Goal: Task Accomplishment & Management: Manage account settings

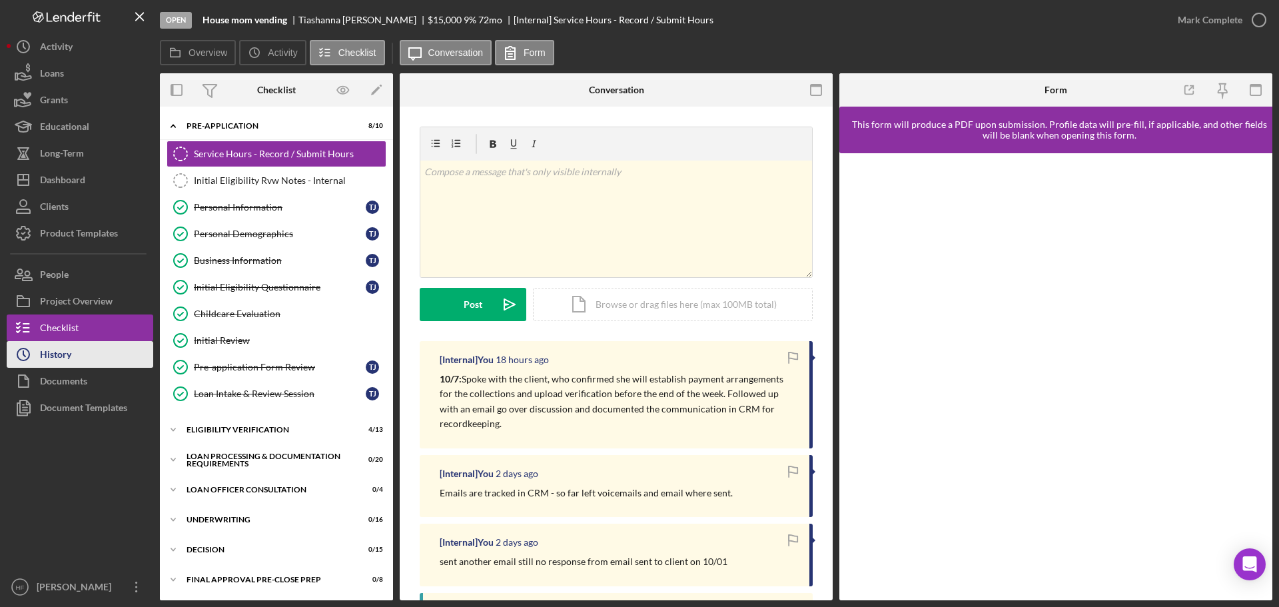
click at [94, 349] on button "Icon/History History" at bounding box center [80, 354] width 147 height 27
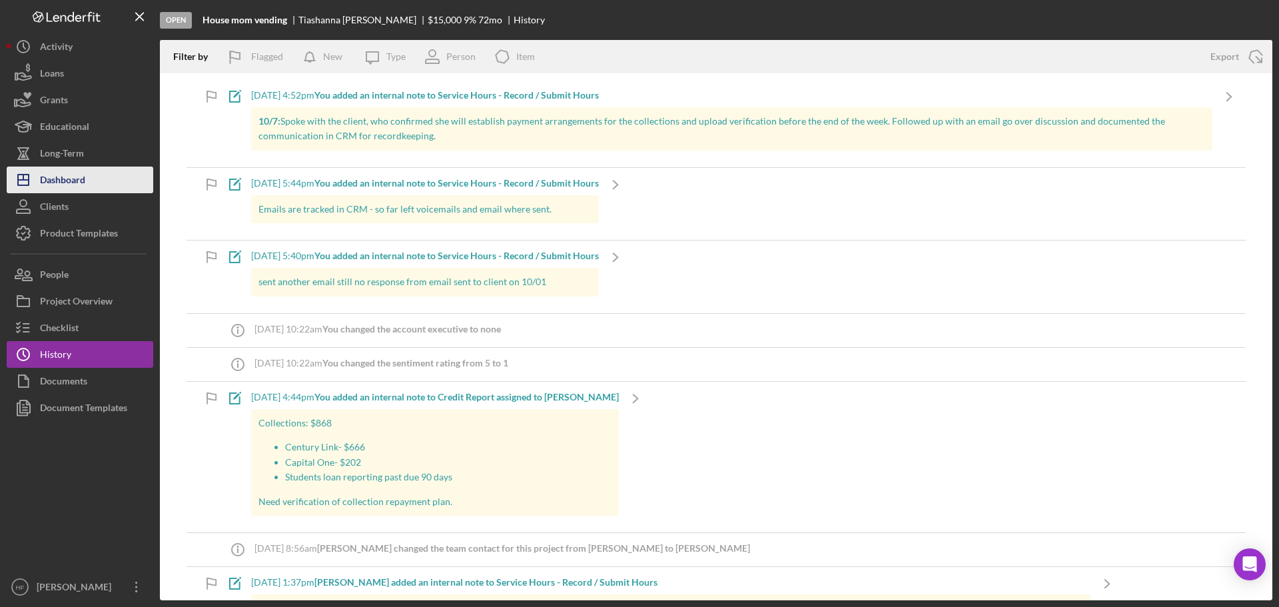
click at [118, 179] on button "Icon/Dashboard Dashboard" at bounding box center [80, 179] width 147 height 27
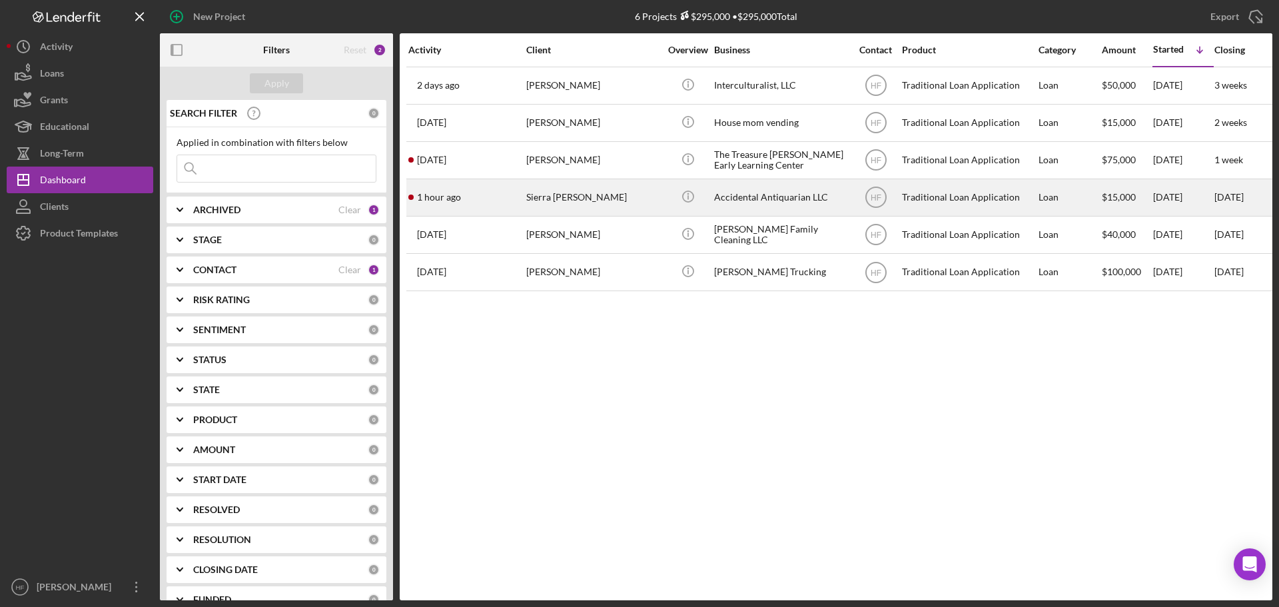
click at [615, 183] on div "Sierra [PERSON_NAME]" at bounding box center [592, 197] width 133 height 35
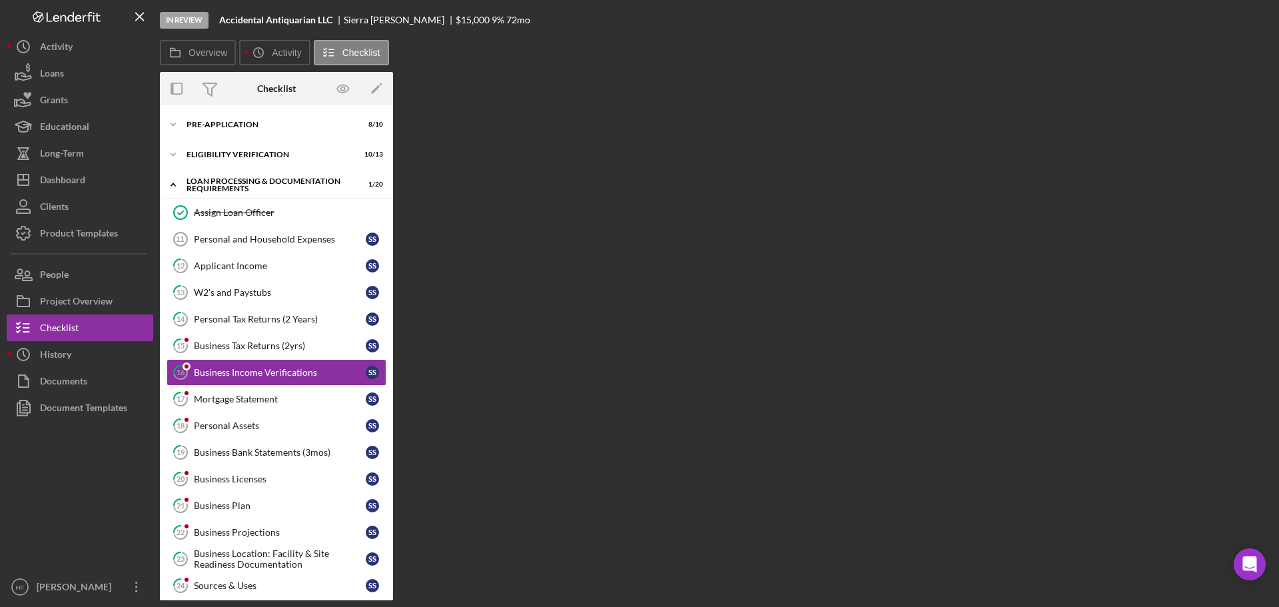
scroll to position [20, 0]
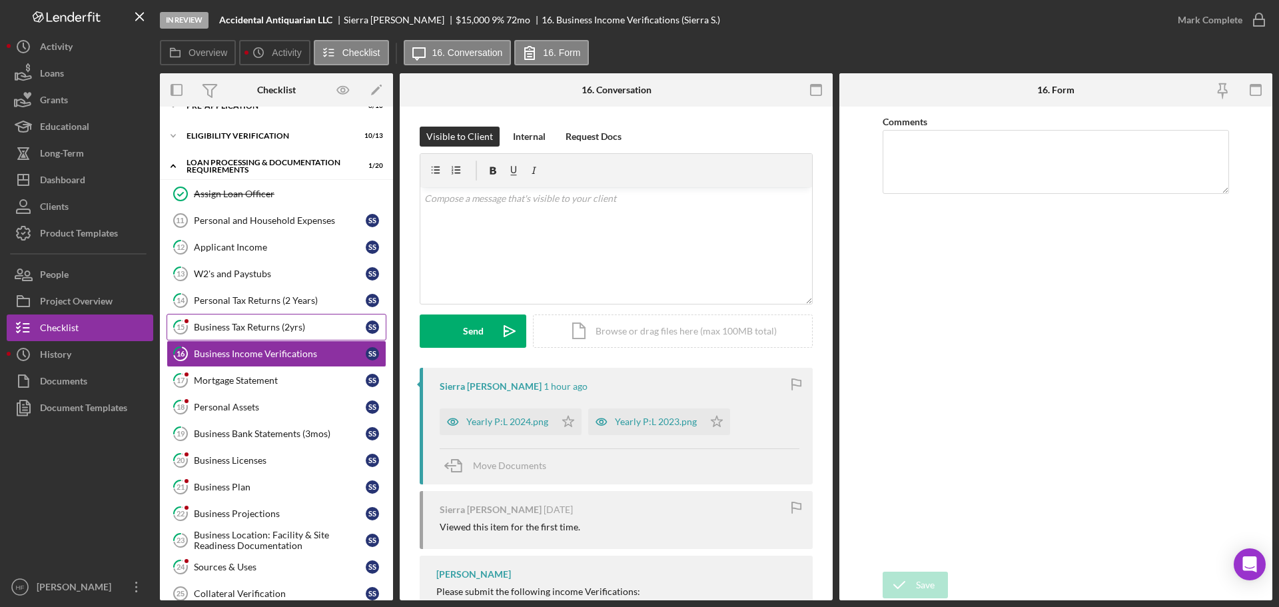
click at [317, 316] on link "15 Business Tax Returns (2yrs) S S" at bounding box center [276, 327] width 220 height 27
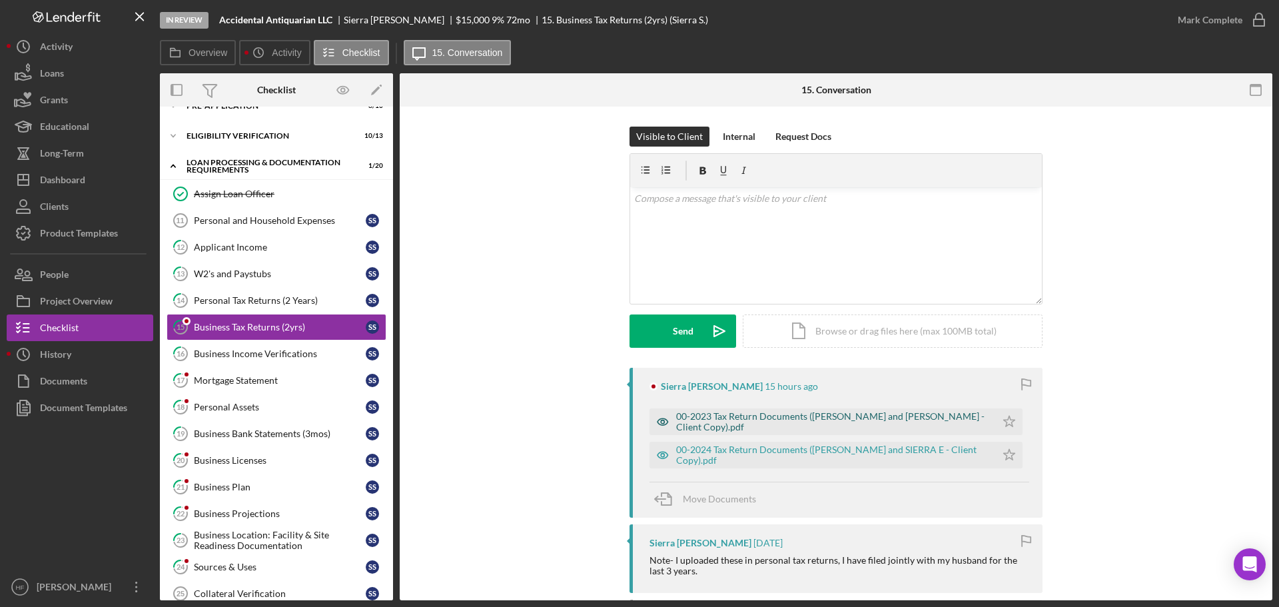
click at [804, 424] on div "00-2023 Tax Return Documents ([PERSON_NAME] and [PERSON_NAME] - Client Copy).pdf" at bounding box center [832, 421] width 313 height 21
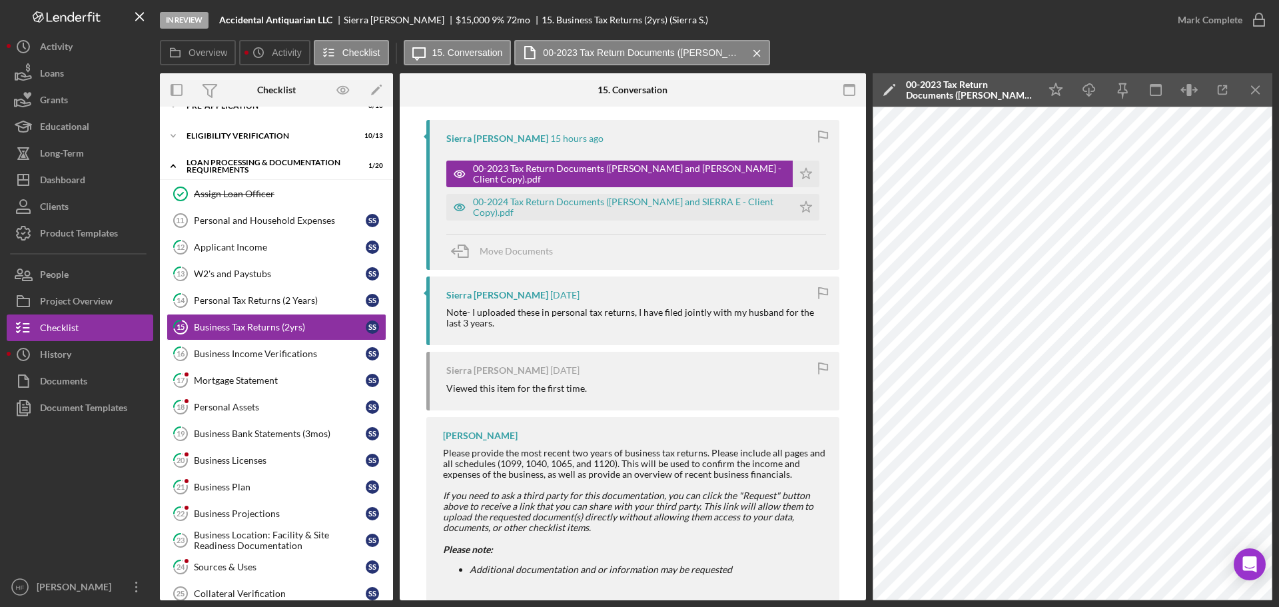
scroll to position [266, 0]
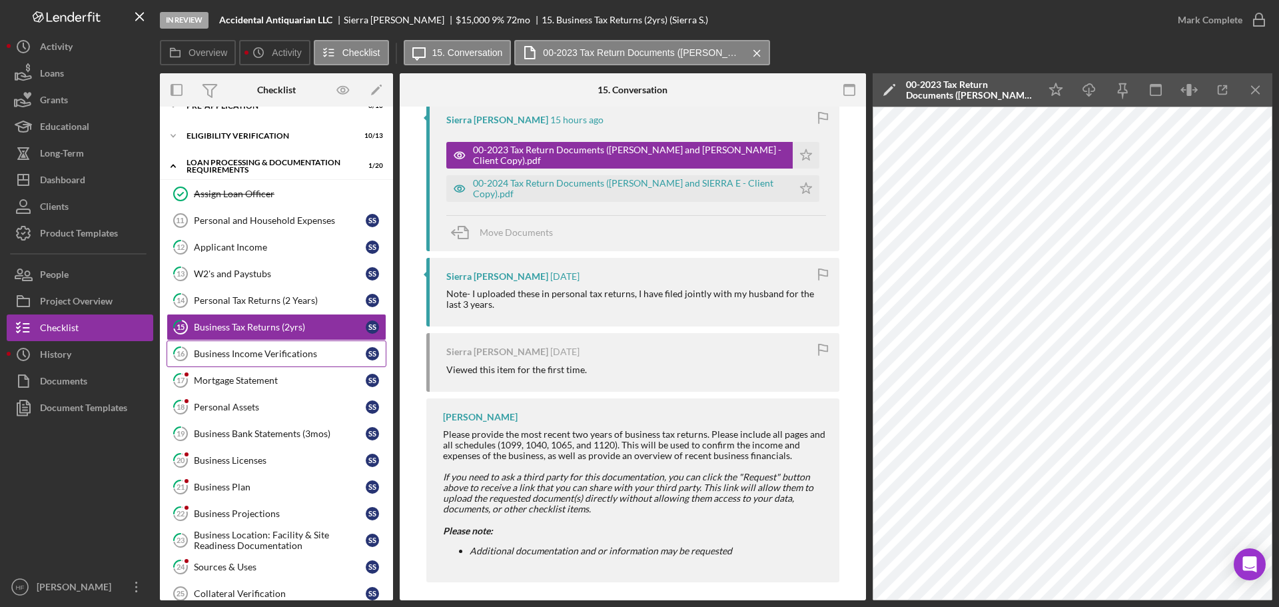
click at [249, 354] on div "Business Income Verifications" at bounding box center [280, 353] width 172 height 11
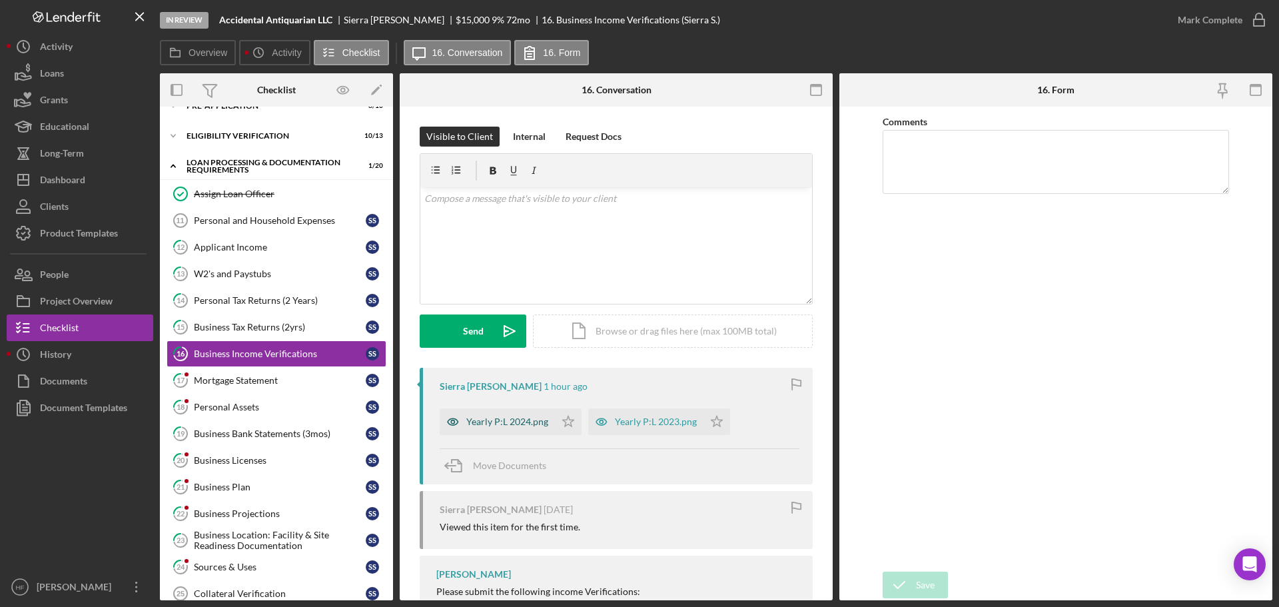
click at [503, 424] on div "Yearly P:L 2024.png" at bounding box center [507, 421] width 82 height 11
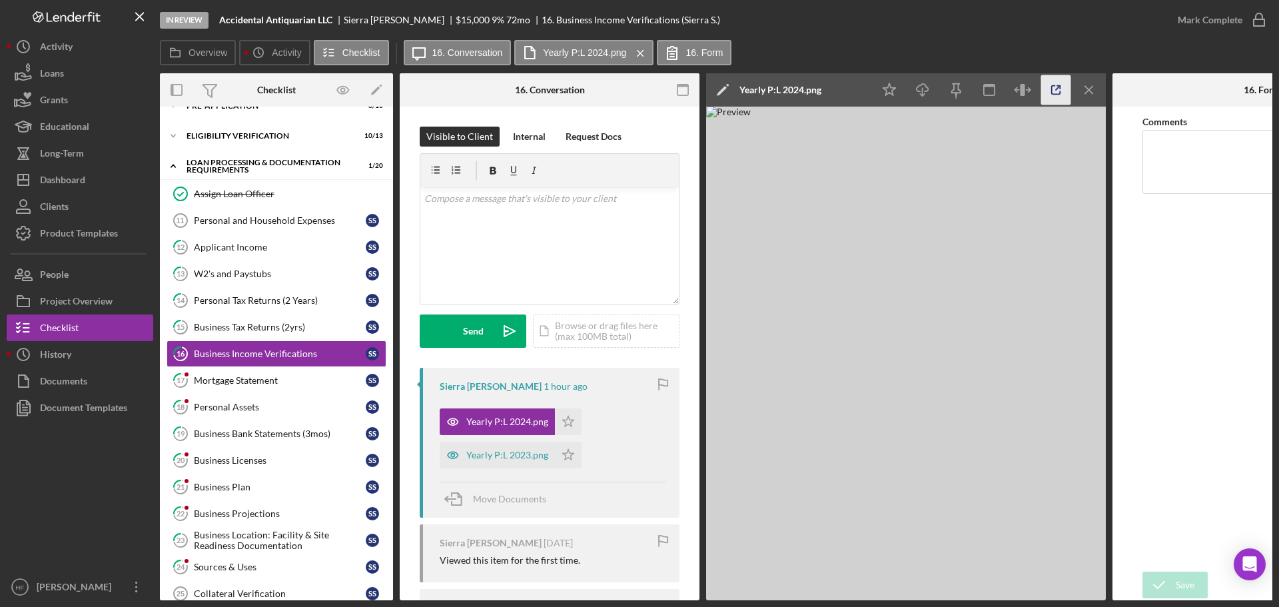
click at [1047, 93] on icon "button" at bounding box center [1056, 90] width 30 height 30
click at [219, 389] on link "17 Mortgage Statement S S" at bounding box center [276, 380] width 220 height 27
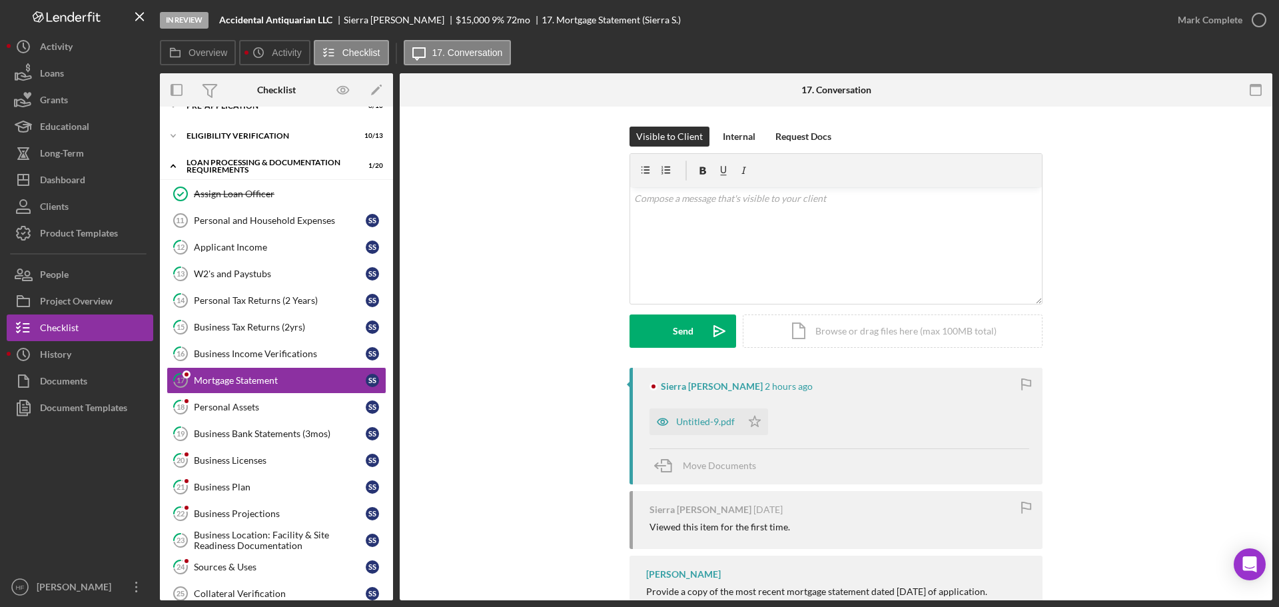
click at [688, 420] on div "Untitled-9.pdf" at bounding box center [705, 421] width 59 height 11
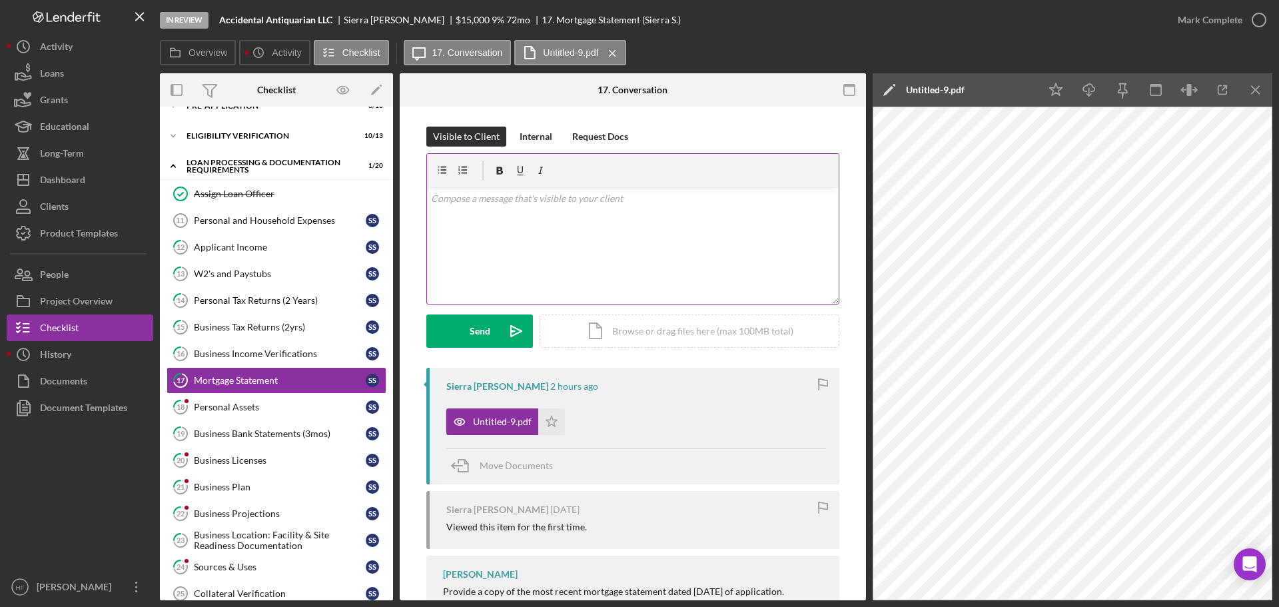
click at [699, 248] on div "v Color teal Color pink Remove color Add row above Add row below Add column bef…" at bounding box center [633, 245] width 412 height 117
click at [544, 125] on div "Visible to Client Internal Request Docs v Color teal Color pink Remove color Ad…" at bounding box center [633, 378] width 466 height 542
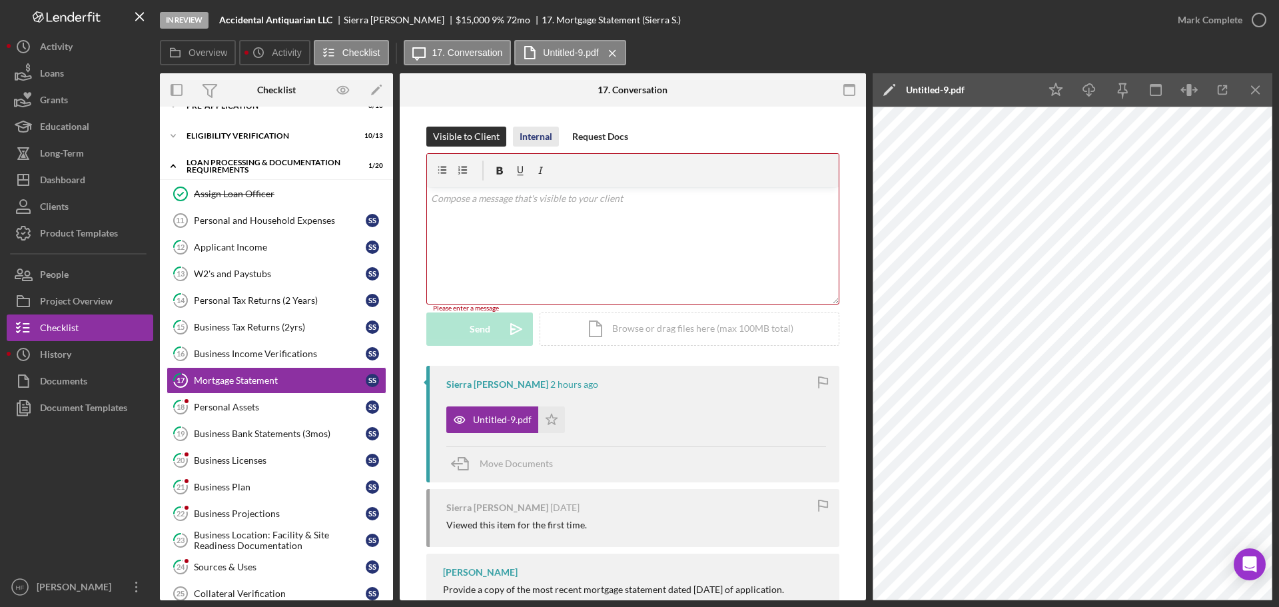
click at [541, 137] on div "Internal" at bounding box center [535, 137] width 33 height 20
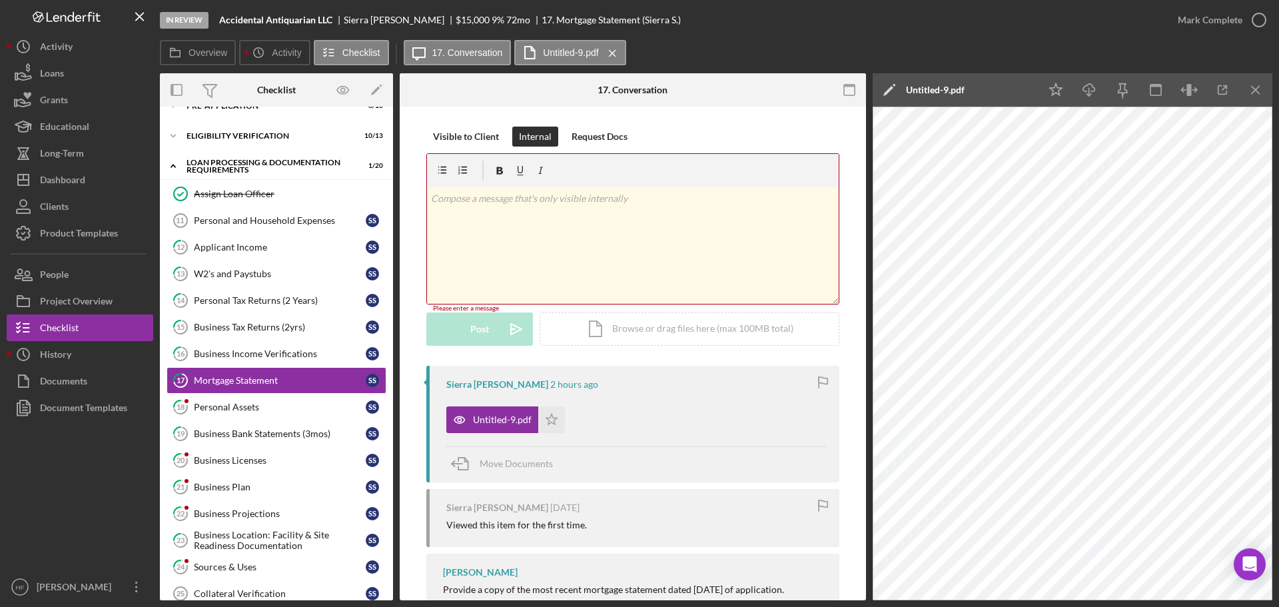
click at [525, 249] on div "v Color teal Color pink Remove color Add row above Add row below Add column bef…" at bounding box center [633, 245] width 412 height 117
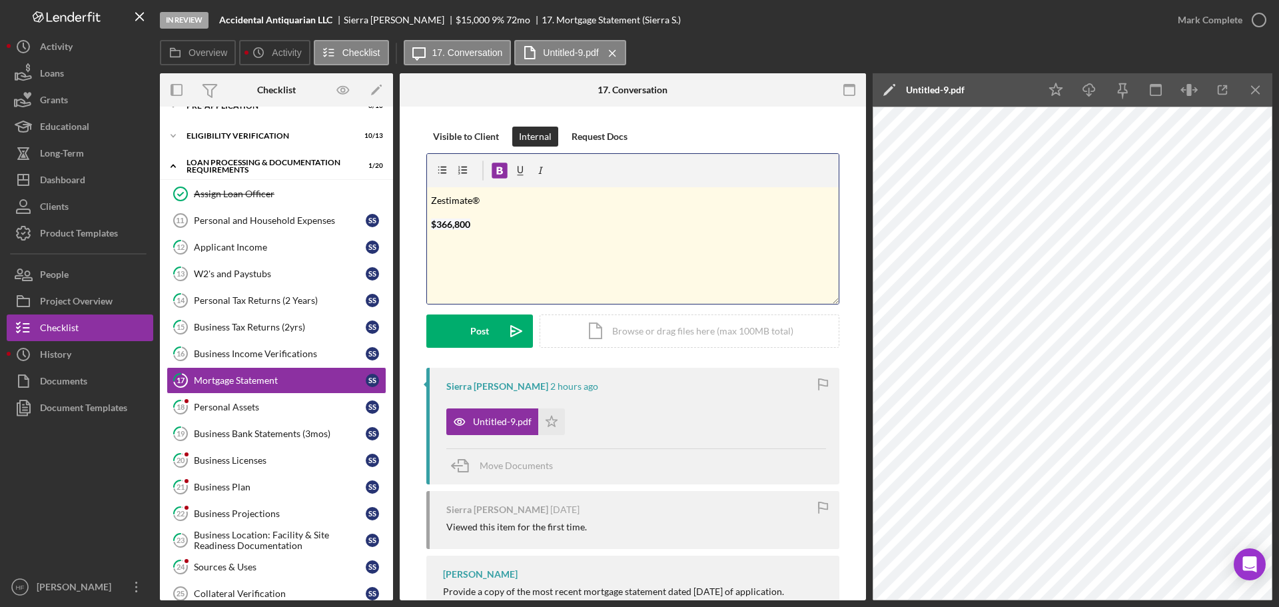
click at [431, 226] on mark "$366,800" at bounding box center [450, 223] width 39 height 11
click at [577, 211] on p "Zestimate: $366,800" at bounding box center [633, 201] width 404 height 21
click at [492, 331] on button "Post Icon/icon-invite-send" at bounding box center [479, 330] width 107 height 33
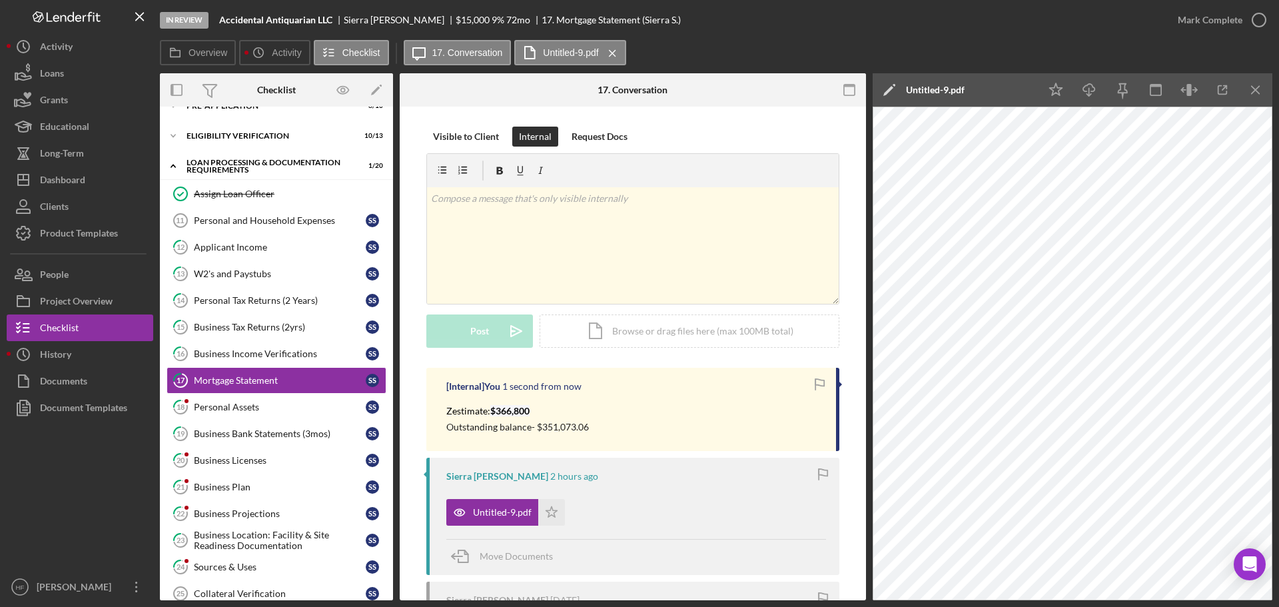
drag, startPoint x: 546, startPoint y: 519, endPoint x: 559, endPoint y: 487, distance: 34.6
click at [547, 519] on icon "Icon/Star" at bounding box center [551, 512] width 27 height 27
click at [251, 410] on div "Personal Assets" at bounding box center [280, 407] width 172 height 11
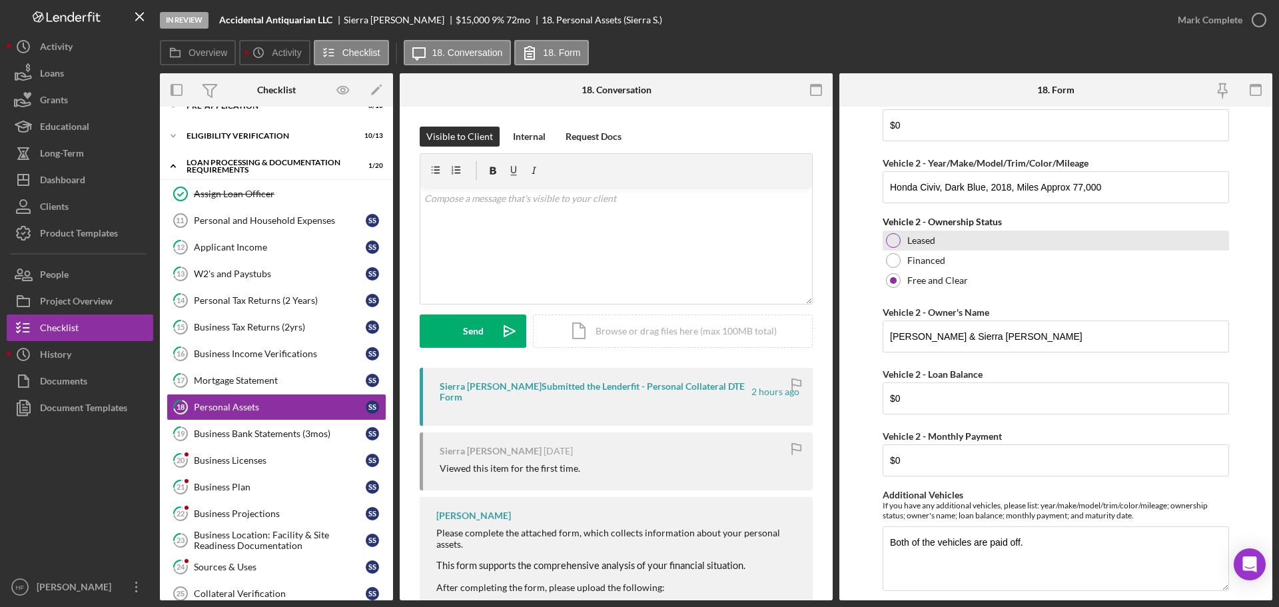
scroll to position [3917, 0]
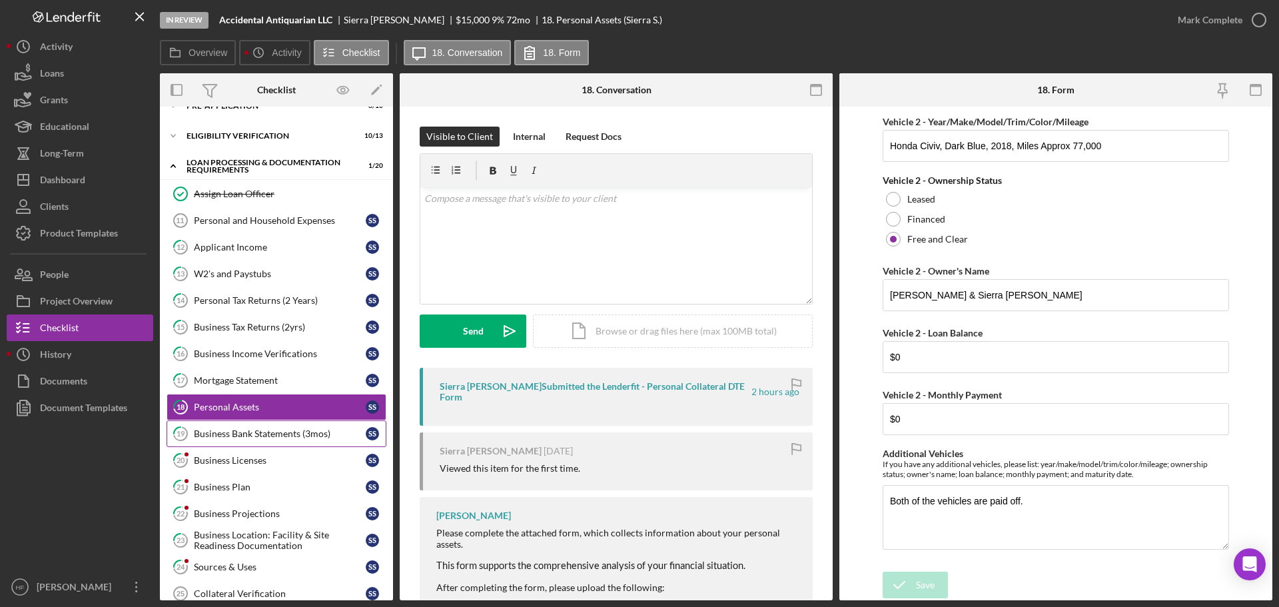
click at [222, 435] on div "Business Bank Statements (3mos)" at bounding box center [280, 433] width 172 height 11
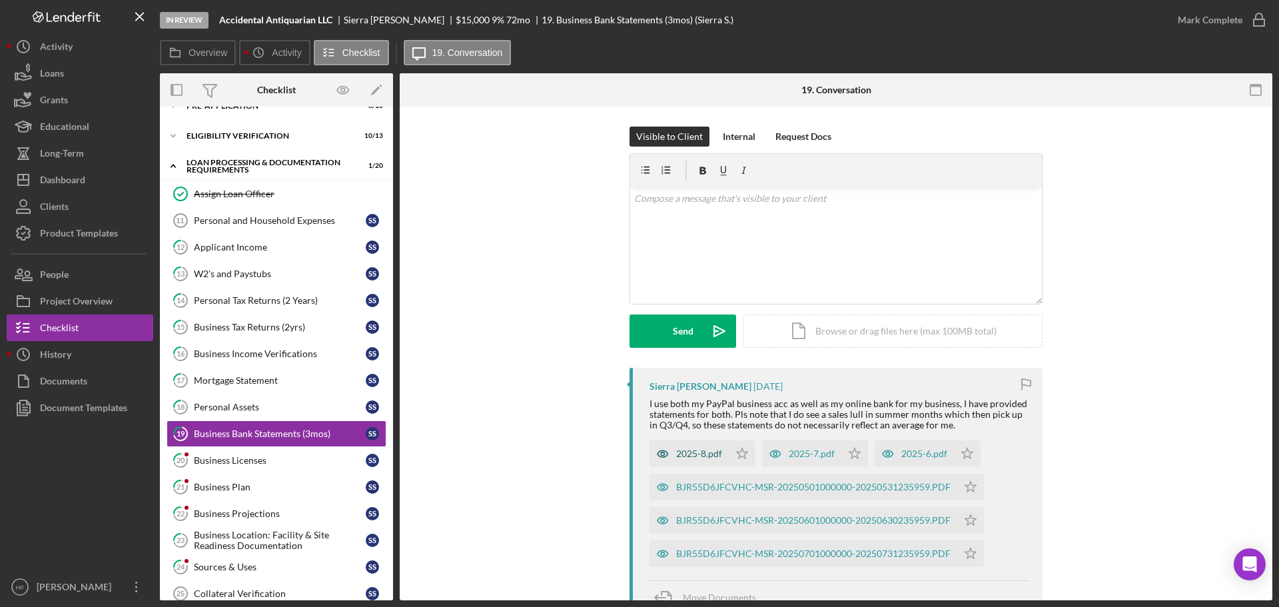
click at [697, 457] on div "2025-8.pdf" at bounding box center [699, 453] width 46 height 11
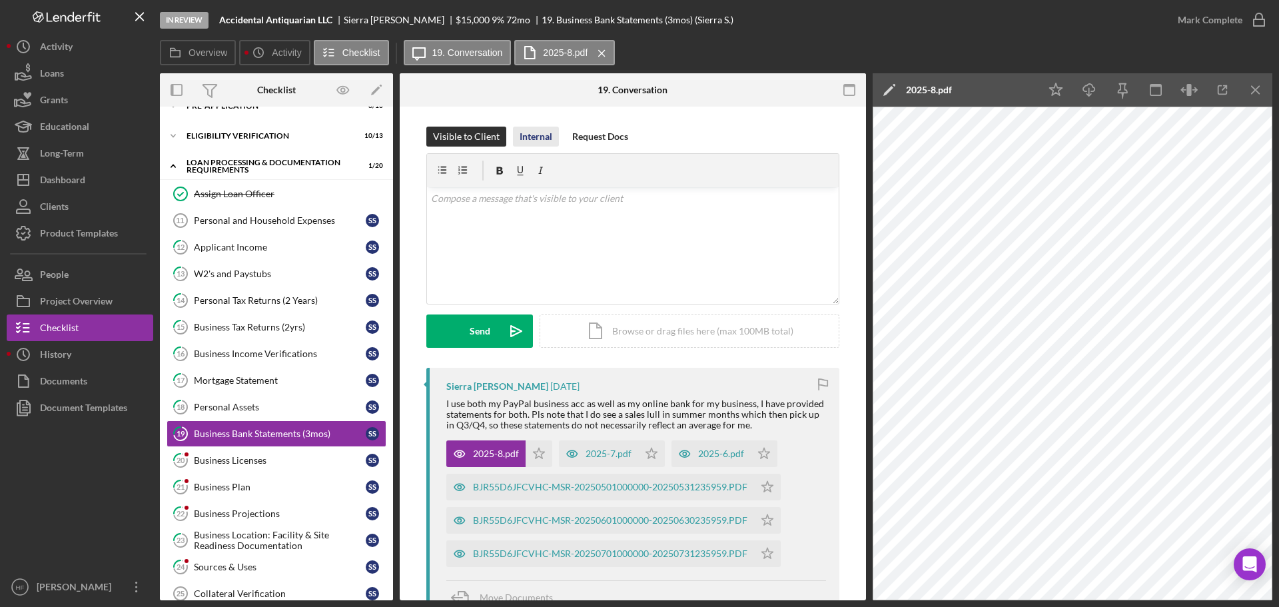
click at [525, 143] on div "Internal" at bounding box center [535, 137] width 33 height 20
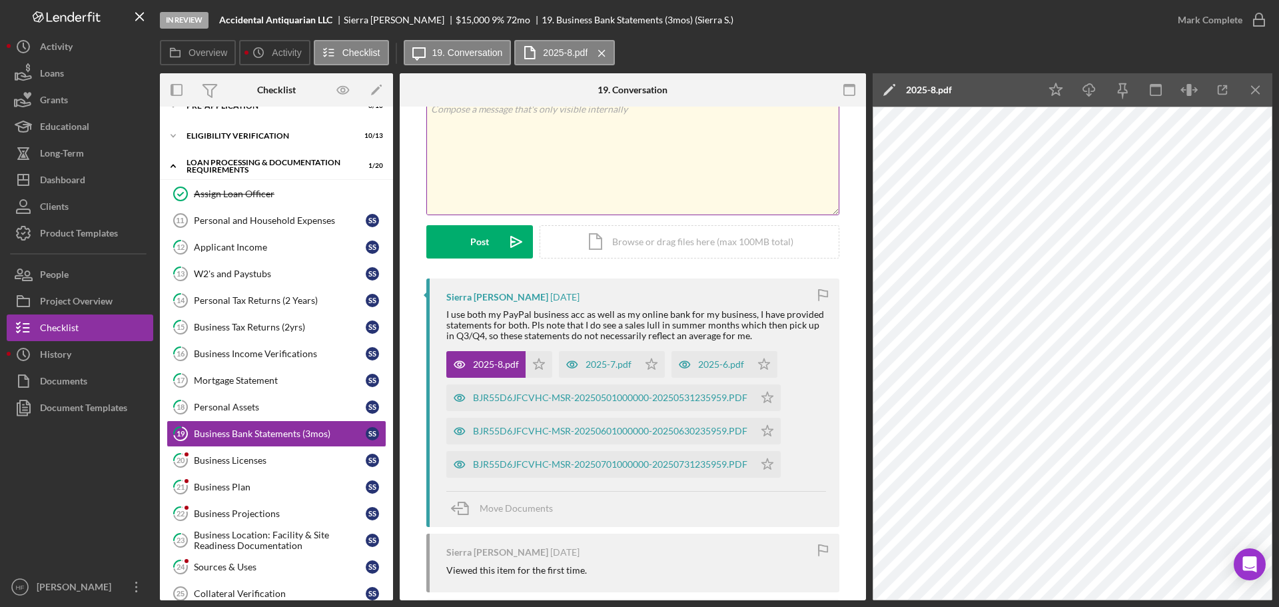
scroll to position [67, 0]
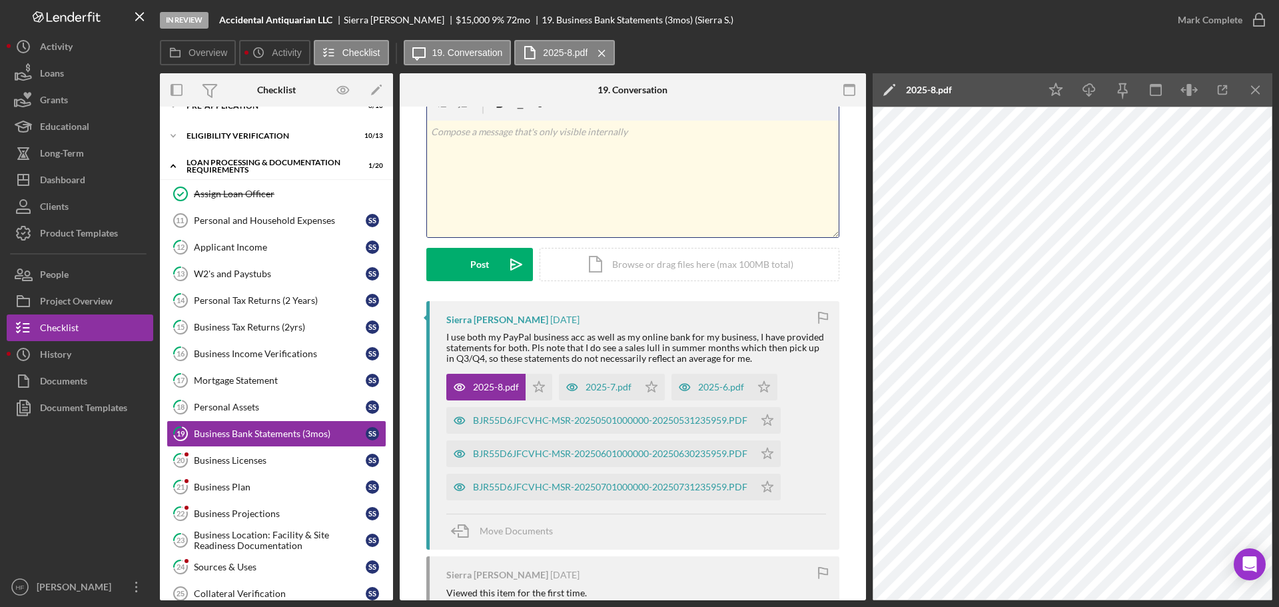
click at [685, 187] on div "v Color teal Color pink Remove color Add row above Add row below Add column bef…" at bounding box center [633, 179] width 412 height 117
click at [625, 383] on div "2025-7.pdf" at bounding box center [608, 387] width 46 height 11
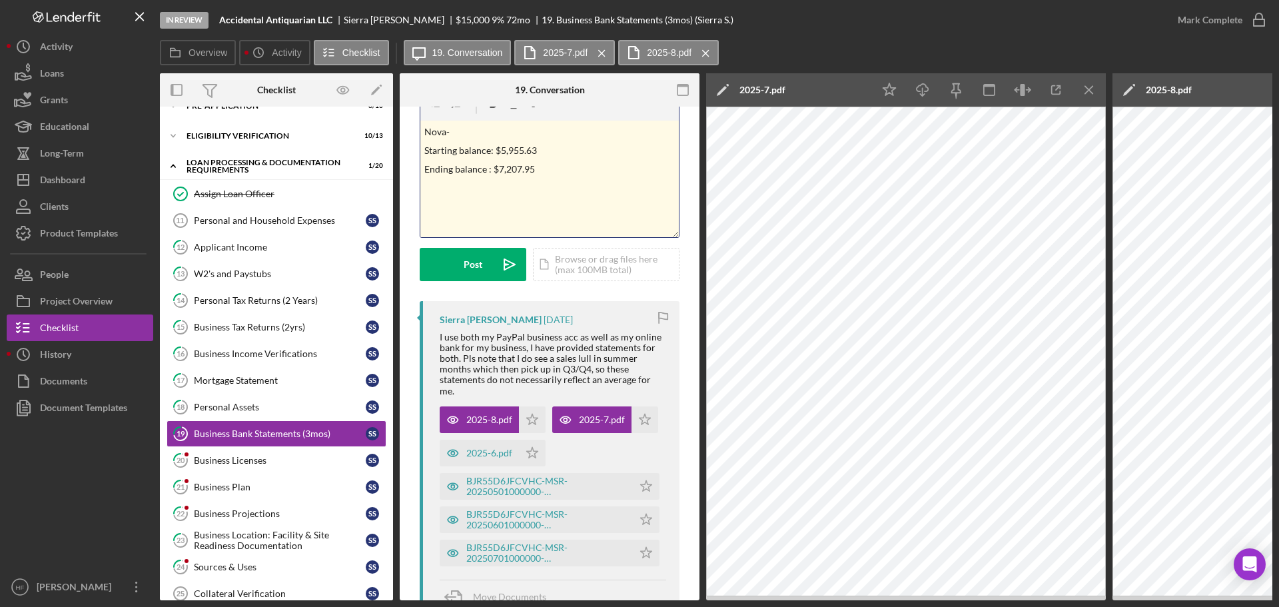
click at [570, 177] on div "v Color teal Color pink Remove color Add row above Add row below Add column bef…" at bounding box center [549, 179] width 258 height 117
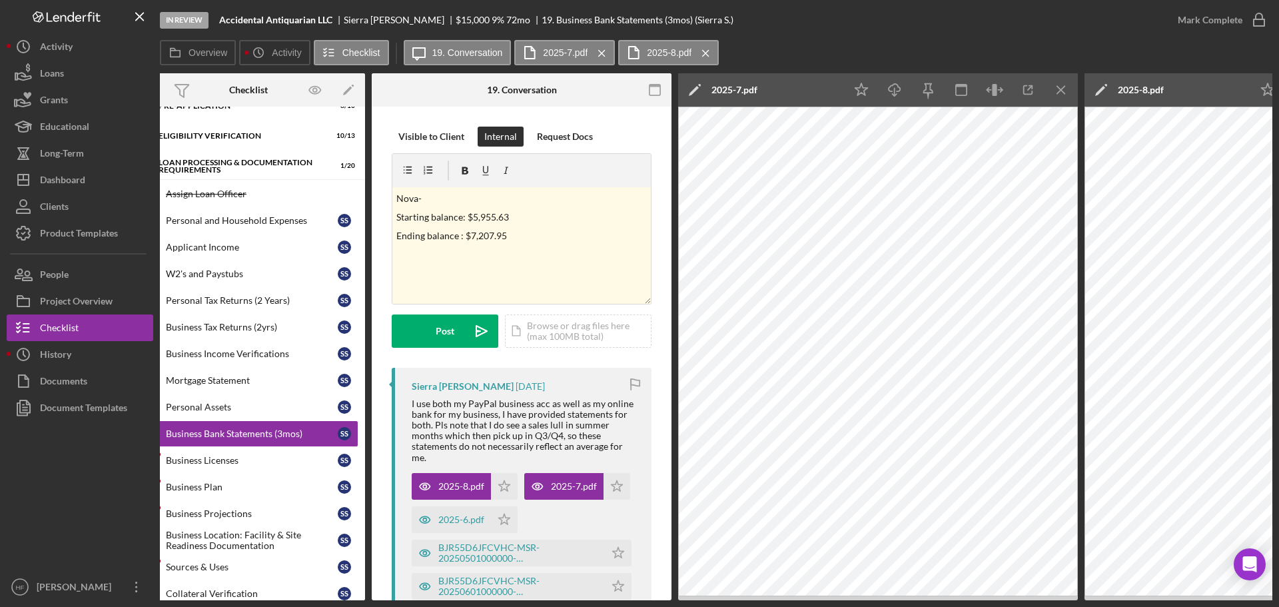
scroll to position [0, 0]
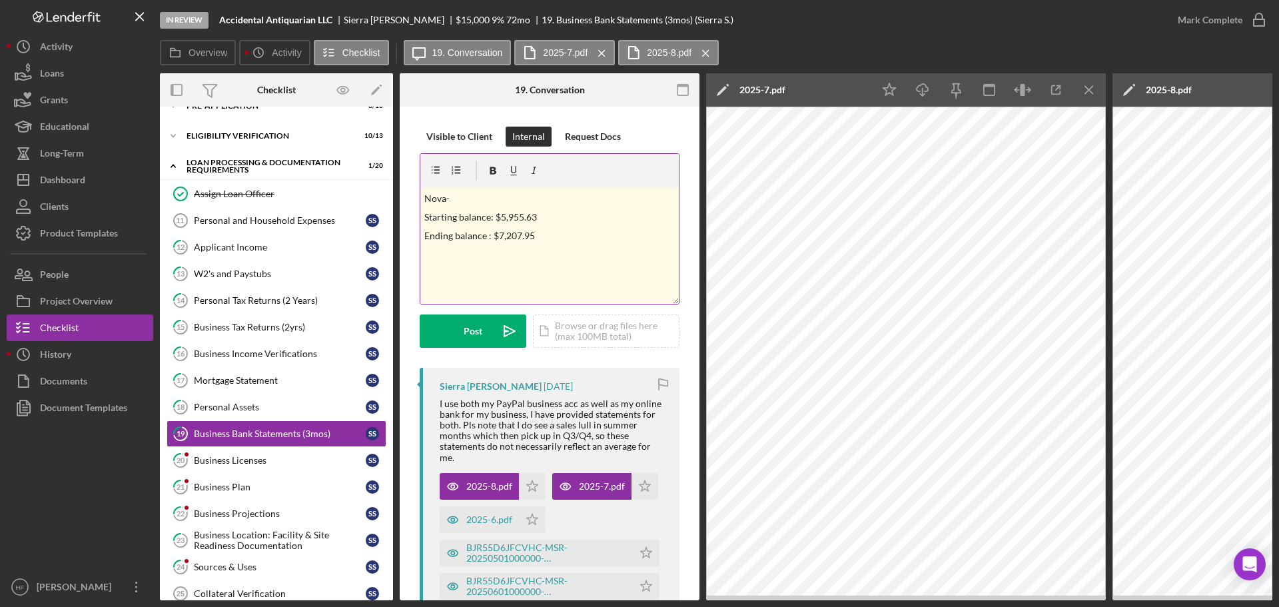
click at [517, 210] on p "Starting balance: $5,955.63" at bounding box center [549, 217] width 251 height 15
click at [481, 197] on p "Nova-" at bounding box center [549, 198] width 251 height 15
drag, startPoint x: 525, startPoint y: 198, endPoint x: 485, endPoint y: 201, distance: 40.0
click at [485, 201] on p "Nova- [DATE] thru [DATE]" at bounding box center [549, 198] width 251 height 15
click at [475, 198] on p "Nova- [DATE]- [DATE]" at bounding box center [549, 198] width 251 height 15
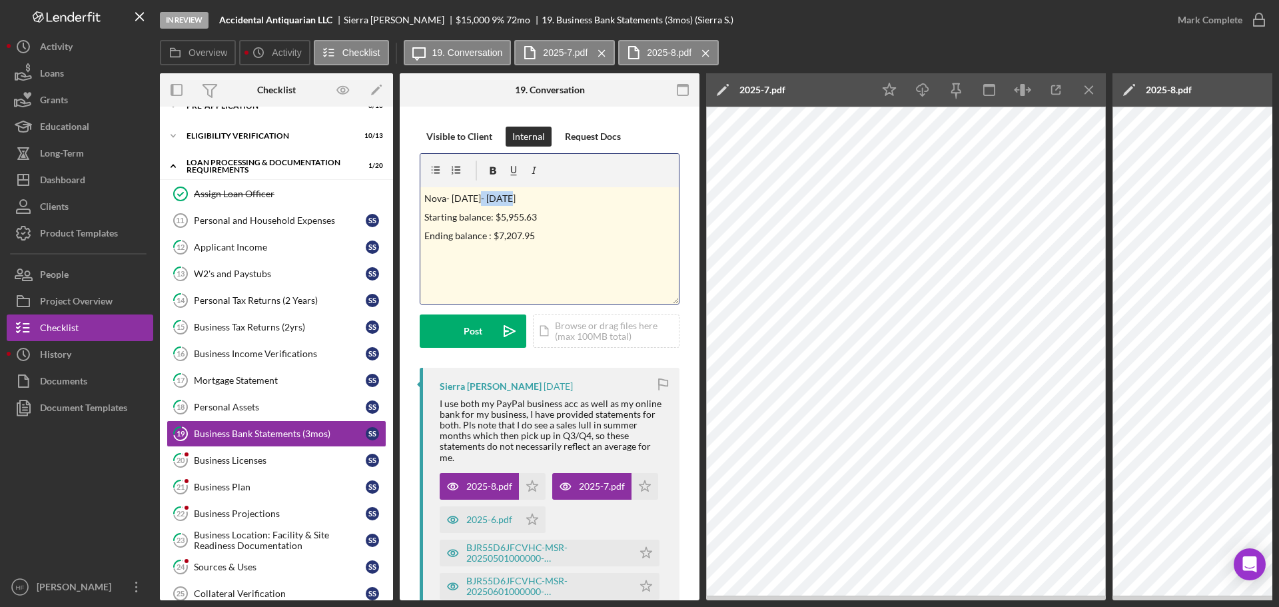
drag, startPoint x: 489, startPoint y: 198, endPoint x: 476, endPoint y: 198, distance: 12.7
click at [476, 198] on p "Nova- [DATE]- [DATE]" at bounding box center [549, 198] width 251 height 15
click at [581, 250] on div "v Color teal Color pink Remove color Add row above Add row below Add column bef…" at bounding box center [549, 245] width 258 height 117
click at [503, 293] on p "Ending Balance: $5955.63" at bounding box center [549, 291] width 251 height 15
click at [608, 290] on p "Ending Balance: $5,955.63" at bounding box center [549, 291] width 251 height 15
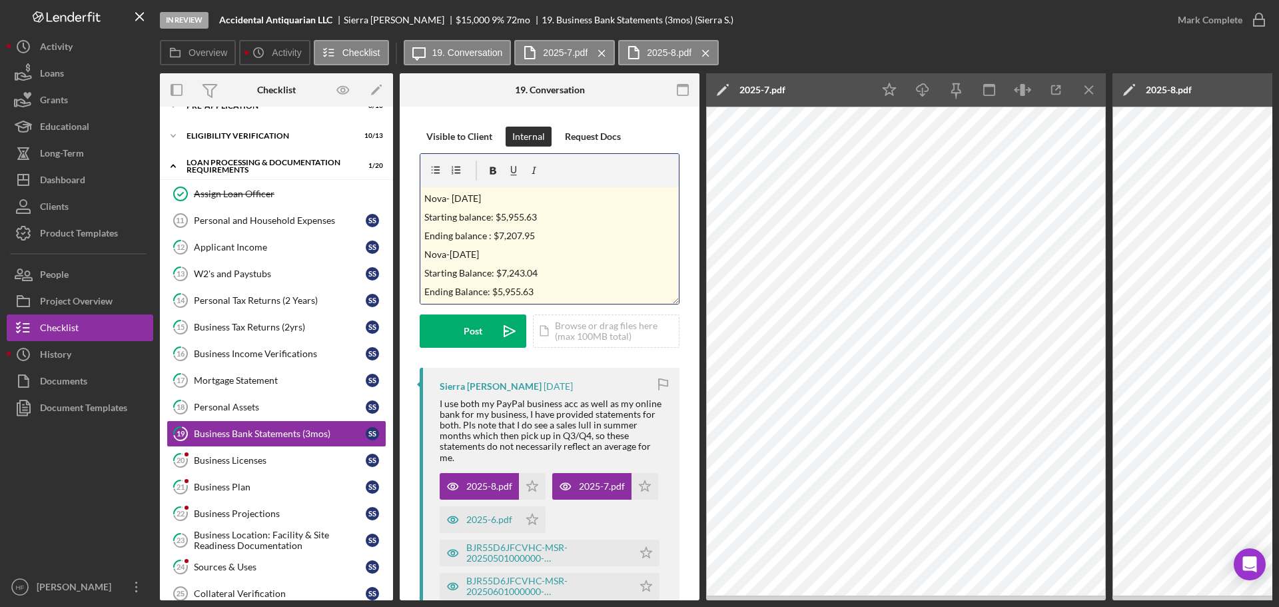
drag, startPoint x: 549, startPoint y: 292, endPoint x: 609, endPoint y: 296, distance: 59.4
click at [550, 292] on p "Ending Balance: $5,955.63" at bounding box center [549, 291] width 251 height 15
drag, startPoint x: 500, startPoint y: 240, endPoint x: 408, endPoint y: 236, distance: 92.0
click at [408, 236] on div "Visible to Client Internal Request Docs v Color teal Color pink Remove color Ad…" at bounding box center [550, 537] width 300 height 860
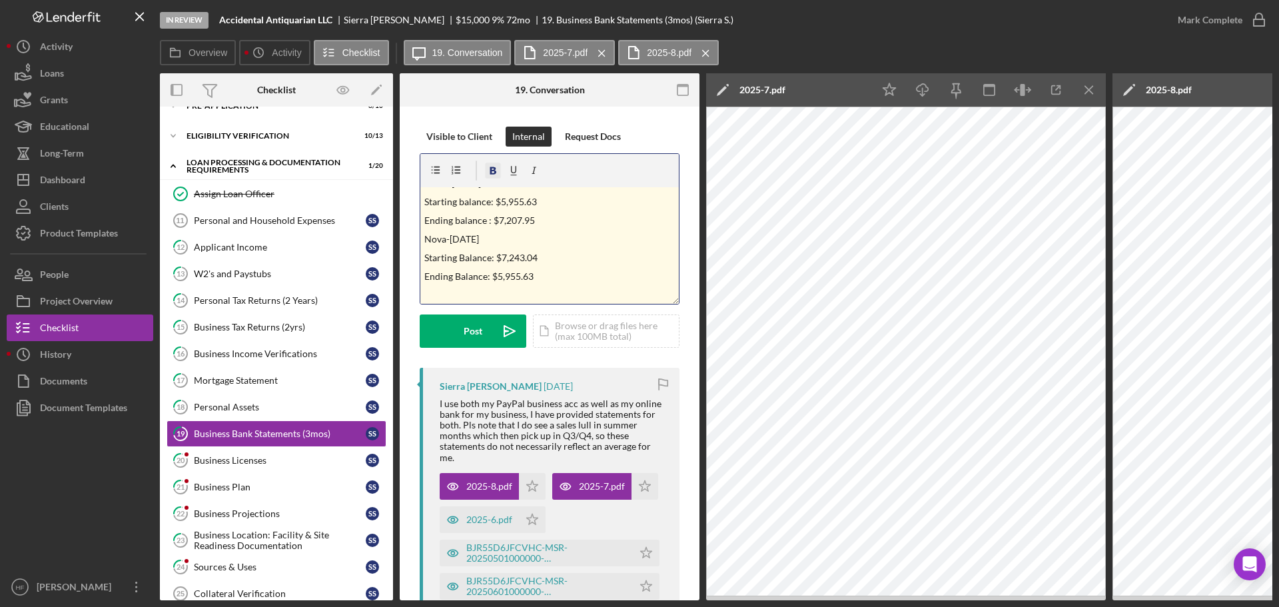
click at [488, 168] on icon "button" at bounding box center [493, 171] width 30 height 30
drag, startPoint x: 495, startPoint y: 197, endPoint x: 420, endPoint y: 196, distance: 75.9
click at [420, 196] on div "v Color teal Color pink Remove color Add row above Add row below Add column bef…" at bounding box center [550, 228] width 260 height 151
click at [491, 173] on icon "button" at bounding box center [493, 170] width 7 height 7
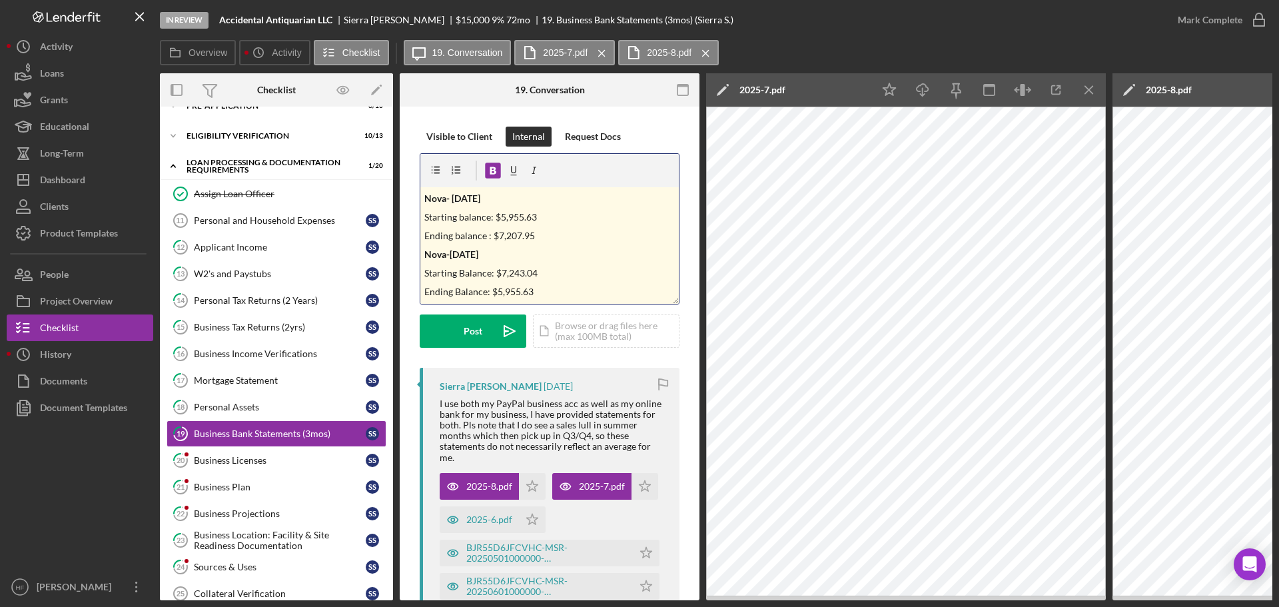
scroll to position [17, 0]
click at [557, 278] on p "Ending Balance: $5,955.63" at bounding box center [549, 274] width 251 height 15
click at [472, 525] on div "2025-6.pdf" at bounding box center [489, 519] width 46 height 11
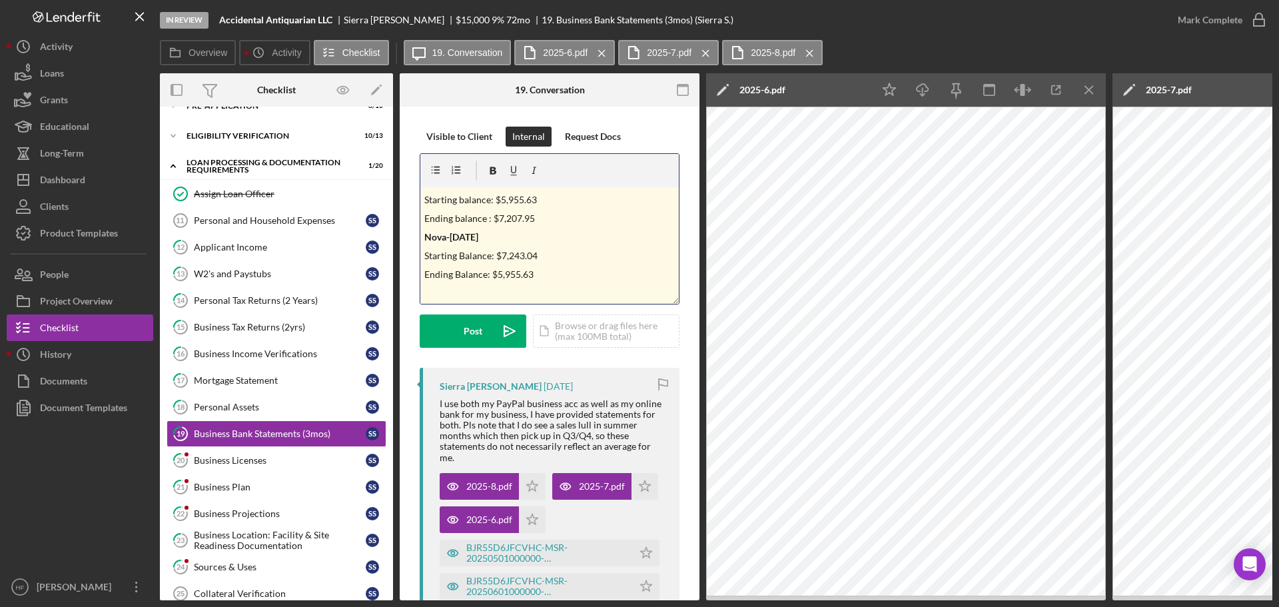
click at [503, 291] on p at bounding box center [549, 293] width 251 height 15
click at [590, 289] on p "Starting Balance:" at bounding box center [549, 295] width 251 height 15
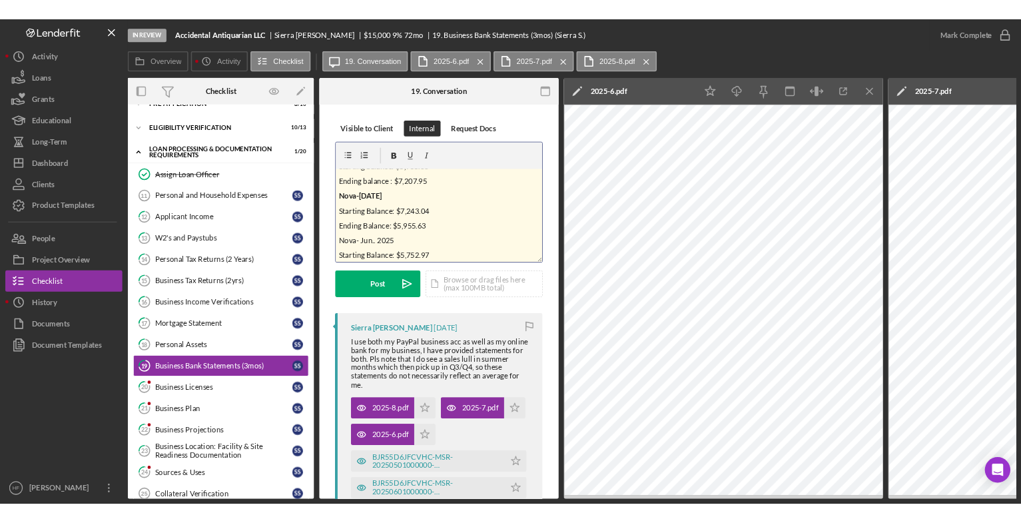
scroll to position [52, 0]
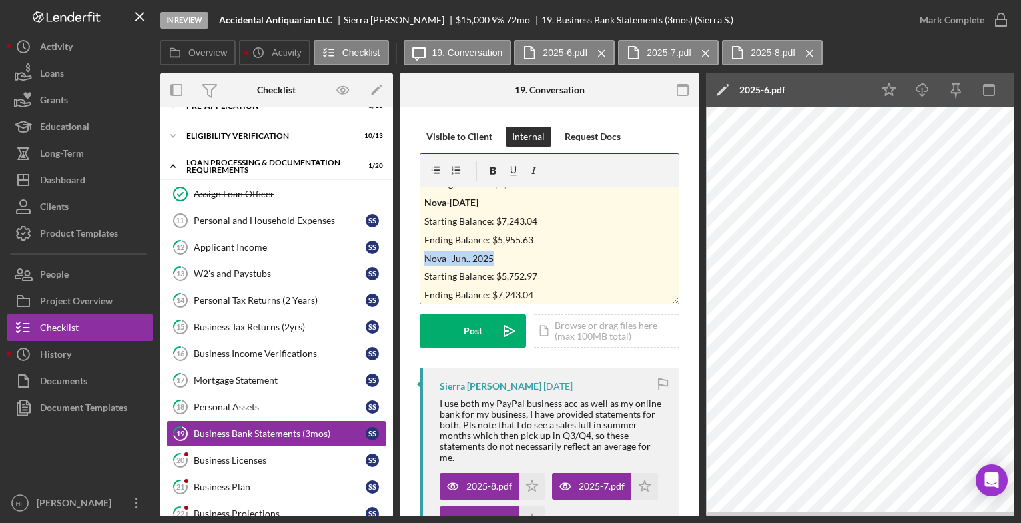
drag, startPoint x: 491, startPoint y: 259, endPoint x: 402, endPoint y: 252, distance: 90.1
click at [490, 172] on icon "button" at bounding box center [493, 170] width 7 height 7
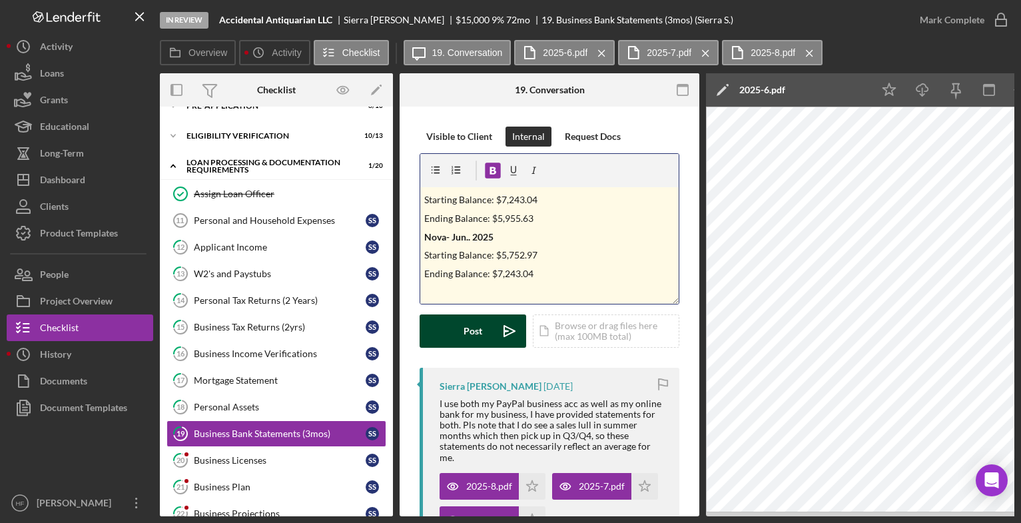
click at [451, 330] on button "Post Icon/icon-invite-send" at bounding box center [473, 330] width 107 height 33
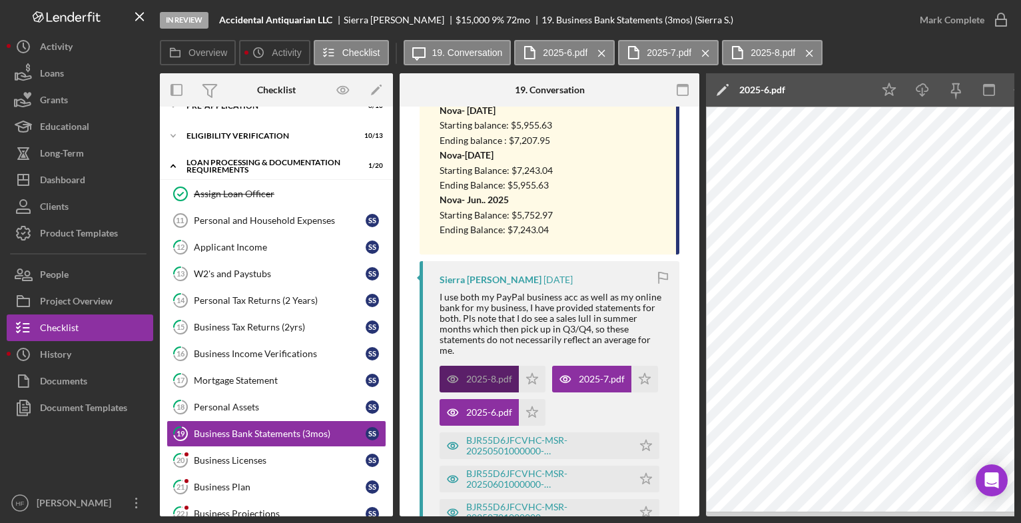
scroll to position [333, 0]
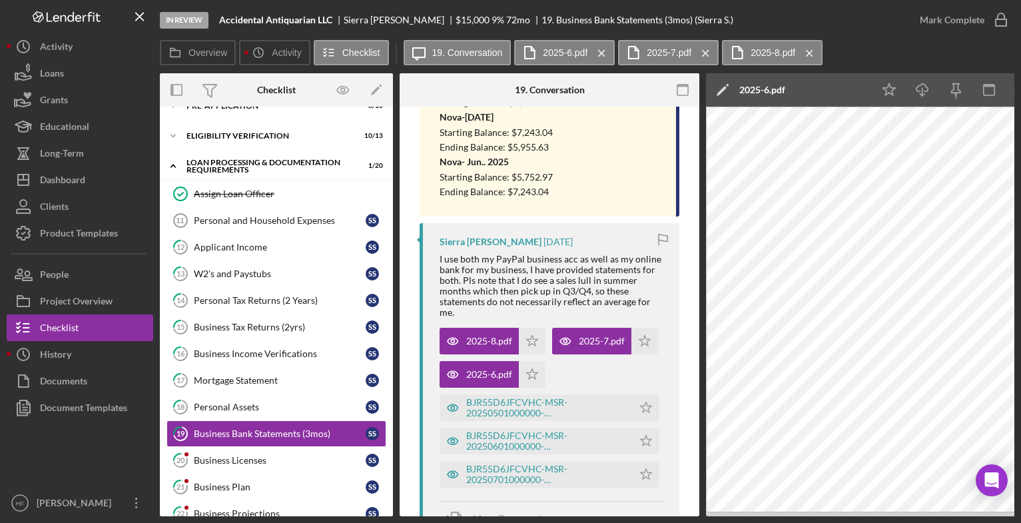
click at [717, 94] on icon "Icon/Edit" at bounding box center [722, 89] width 33 height 33
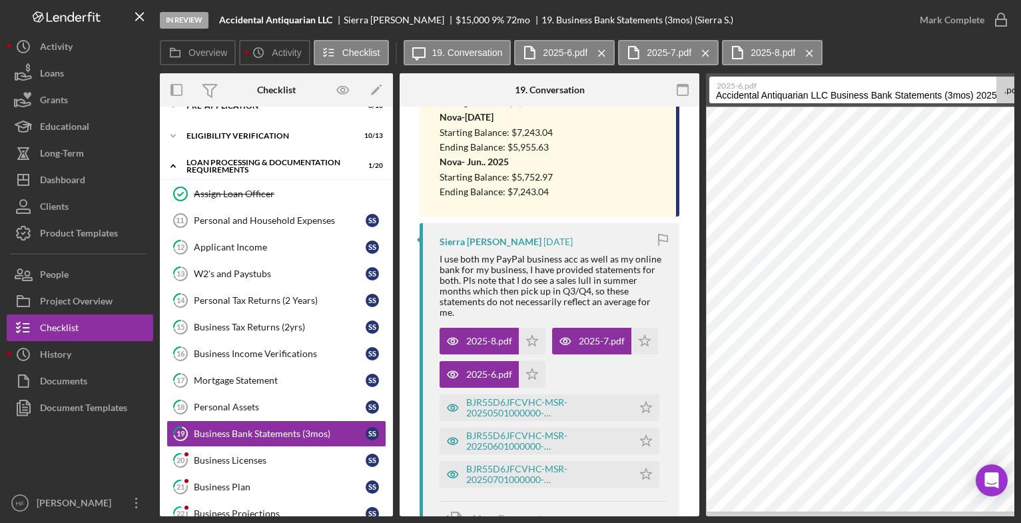
click at [715, 94] on input "Accidental Antiquarian LLC Business Bank Statements (3mos) 20250919" at bounding box center [852, 90] width 287 height 27
click at [736, 95] on input "Stmt.- Nova-Accidental Antiquarian LLC Business Bank Statements (3mos) 20250919" at bounding box center [852, 90] width 287 height 27
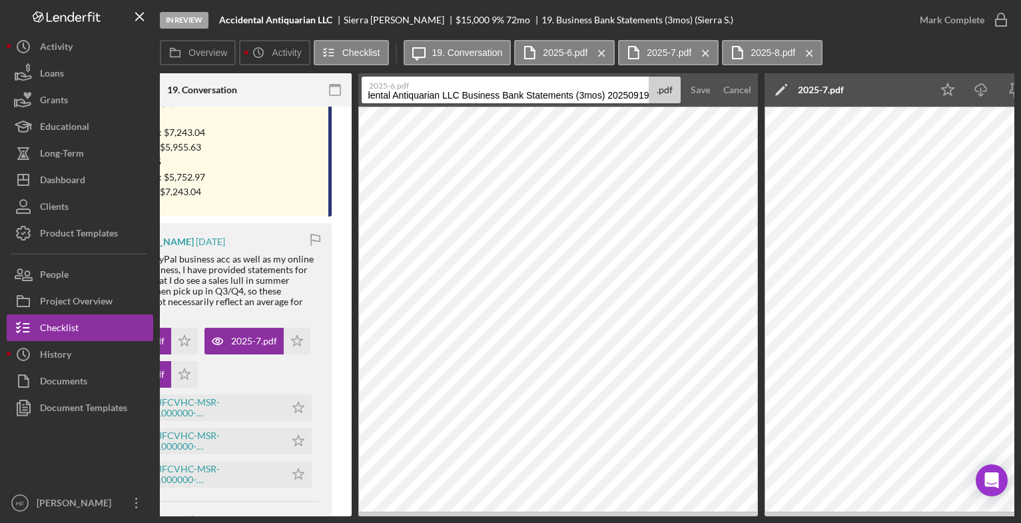
scroll to position [0, 464]
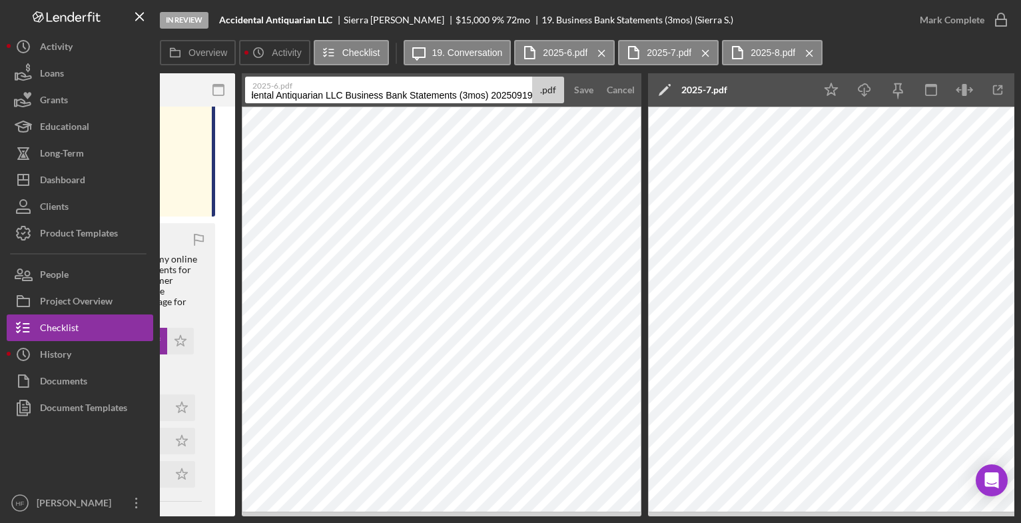
drag, startPoint x: 918, startPoint y: 95, endPoint x: 1017, endPoint y: 102, distance: 98.8
click at [1017, 102] on div "In Review Accidental Antiquarian LLC Sierra [PERSON_NAME] $15,000 $15,000 9 % 7…" at bounding box center [510, 261] width 1021 height 523
type input "Stmt. [DATE]- Nova-Accidental Antiquarian LLC"
click at [585, 93] on div "Save" at bounding box center [583, 90] width 19 height 27
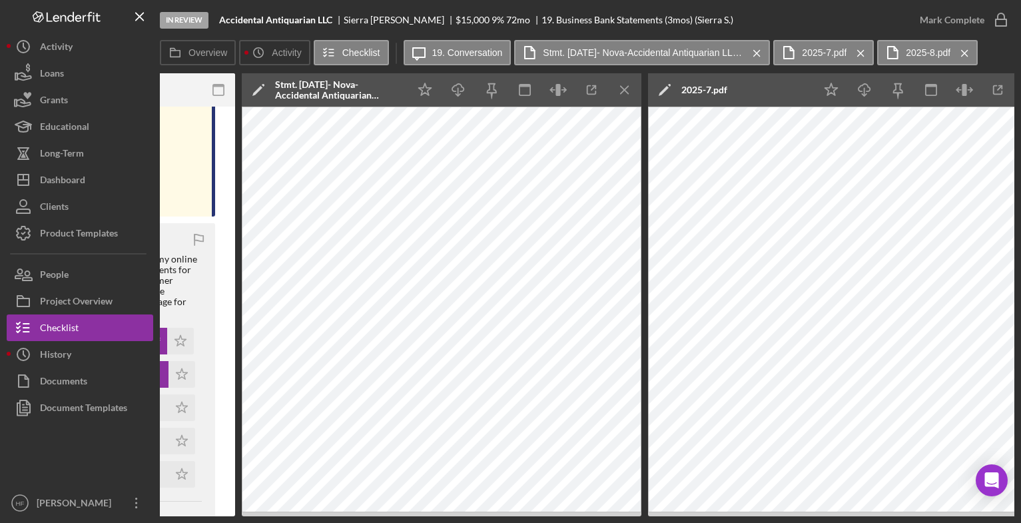
click at [263, 90] on icon "Icon/Edit" at bounding box center [258, 89] width 33 height 33
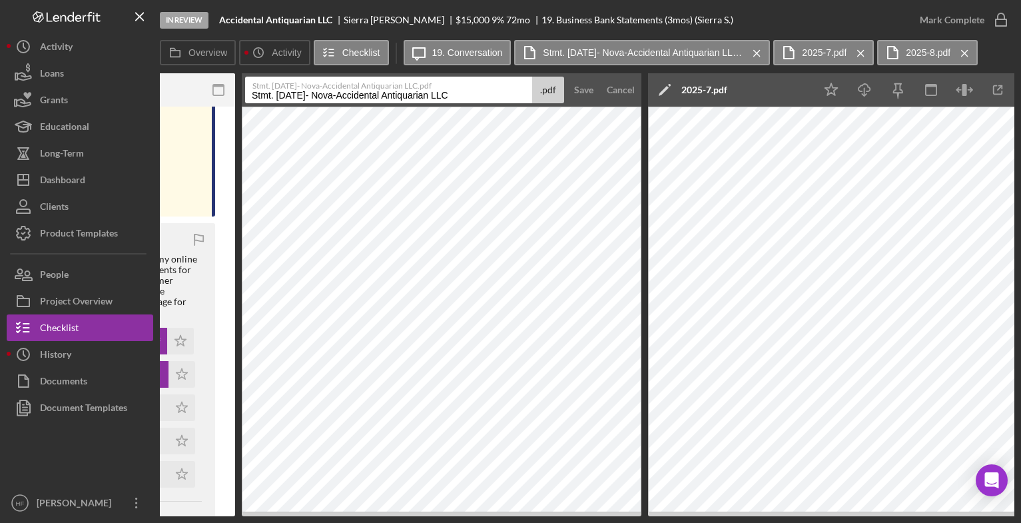
drag, startPoint x: 477, startPoint y: 95, endPoint x: 235, endPoint y: 95, distance: 242.4
click at [235, 95] on div "Overview Internal Workflow Stage In Review Icon/Dropdown Arrow Archive (can una…" at bounding box center [587, 294] width 854 height 443
click at [582, 95] on div "Save" at bounding box center [583, 90] width 19 height 27
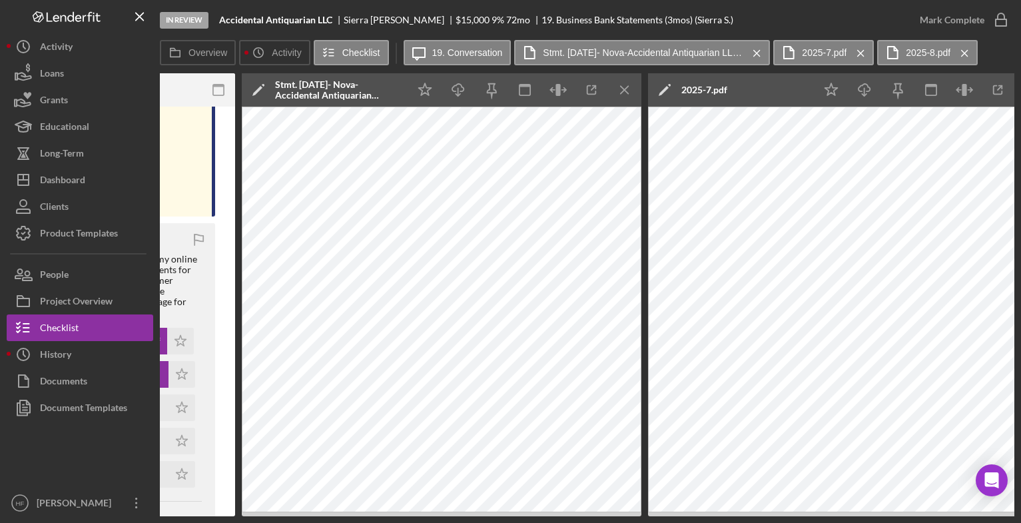
click at [662, 86] on icon "Icon/Edit" at bounding box center [664, 89] width 33 height 33
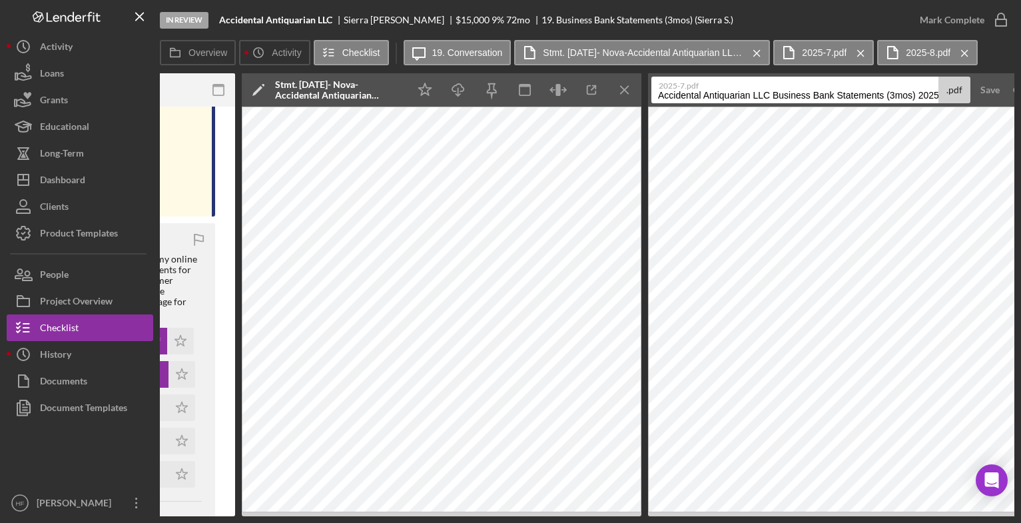
scroll to position [0, 21]
drag, startPoint x: 661, startPoint y: 95, endPoint x: 980, endPoint y: 98, distance: 319.0
click at [980, 98] on form "2025-7.pdf Accidental Antiquarian LLC Business Bank Statements (3mos) 20250919 …" at bounding box center [848, 89] width 400 height 33
paste input "Stmt. [DATE]- Nova-Accidental Antiquarian LLC"
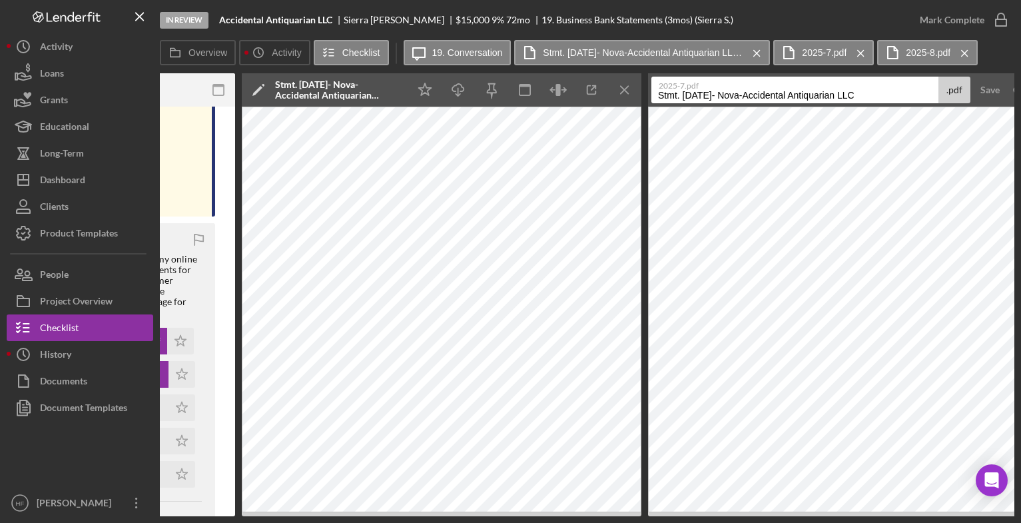
click at [696, 97] on input "Stmt. [DATE]- Nova-Accidental Antiquarian LLC" at bounding box center [794, 90] width 287 height 27
click at [906, 102] on input "Stmt. [DATE]- Nova-Accidental Antiquarian LLC" at bounding box center [794, 90] width 287 height 27
type input "Stmt. [DATE]- Nova-Accidental Antiquarian LLC"
click at [997, 93] on div "Save" at bounding box center [989, 90] width 19 height 27
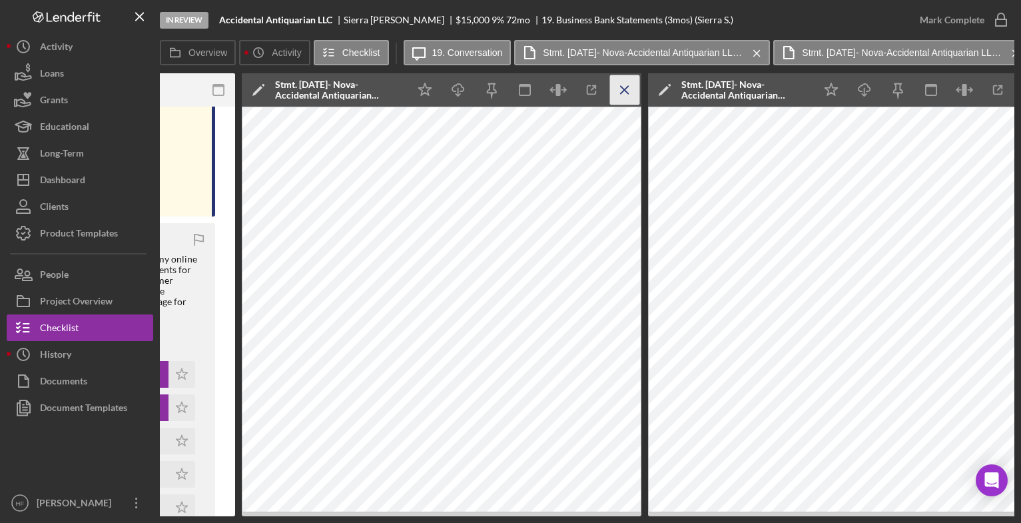
click at [620, 91] on icon "Icon/Menu Close" at bounding box center [625, 90] width 30 height 30
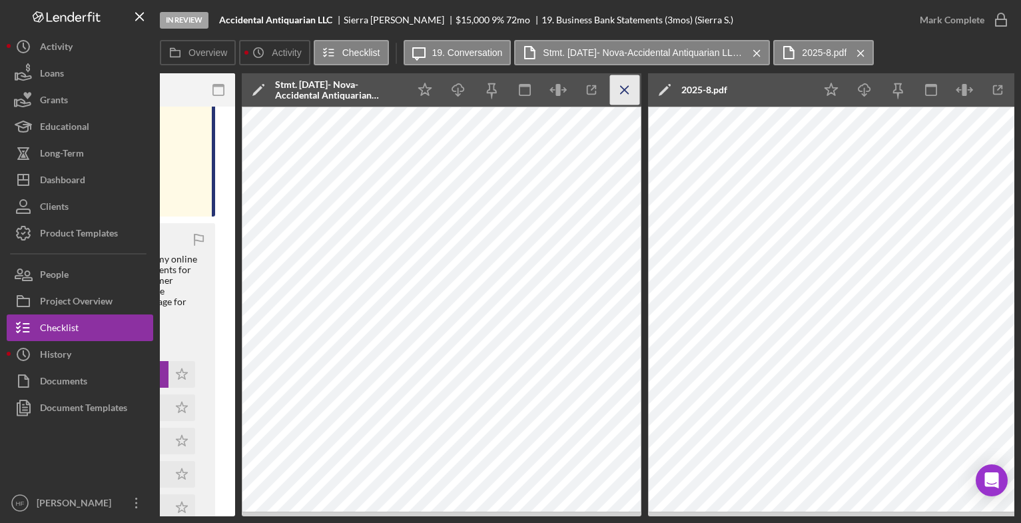
click at [619, 91] on icon "Icon/Menu Close" at bounding box center [625, 90] width 30 height 30
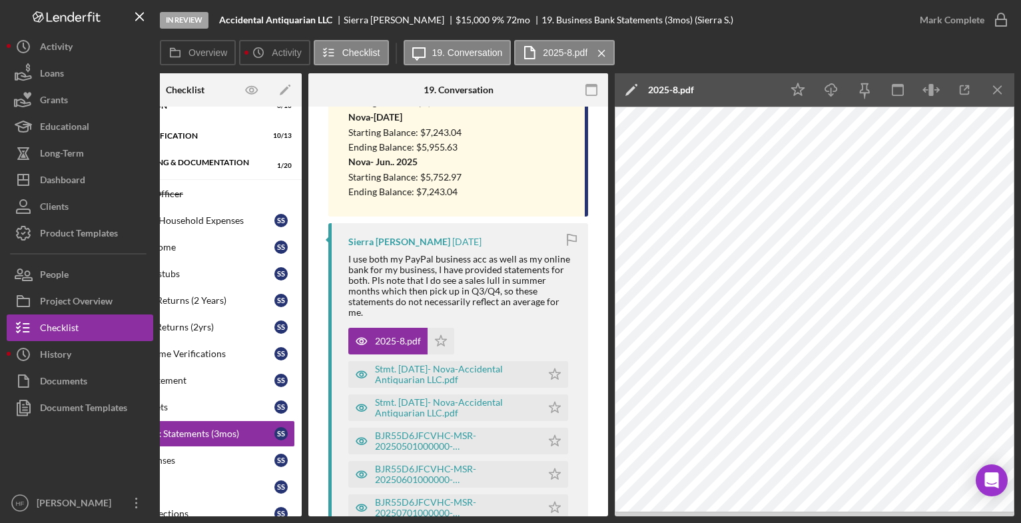
scroll to position [0, 91]
click at [633, 91] on icon "Icon/Edit" at bounding box center [631, 89] width 33 height 33
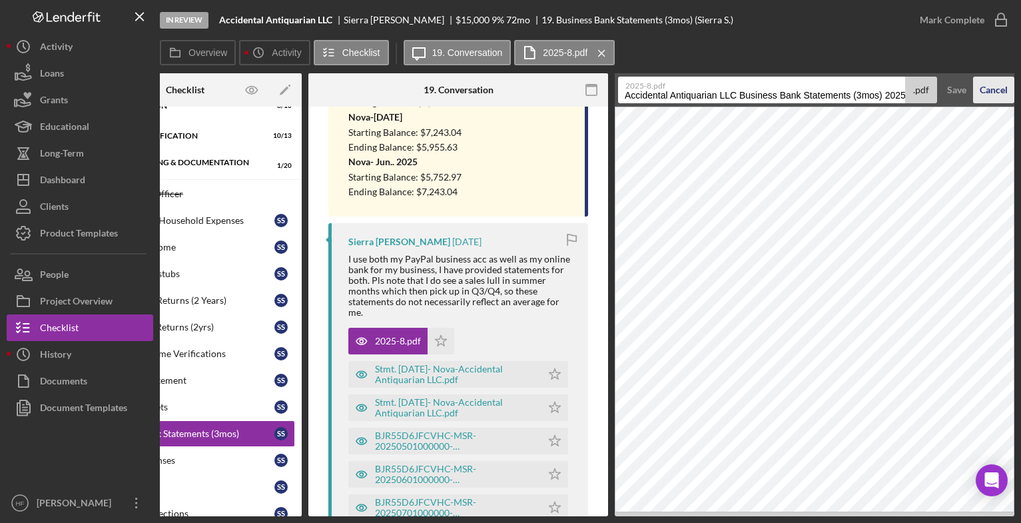
scroll to position [0, 21]
drag, startPoint x: 625, startPoint y: 95, endPoint x: 977, endPoint y: 99, distance: 351.6
click at [977, 99] on form "2025-8.pdf Accidental Antiquarian LLC Business Bank Statements (3mos) 20250919 …" at bounding box center [815, 89] width 400 height 33
paste input "Stmt. [DATE]- Nova-Accidental Antiquarian LLC"
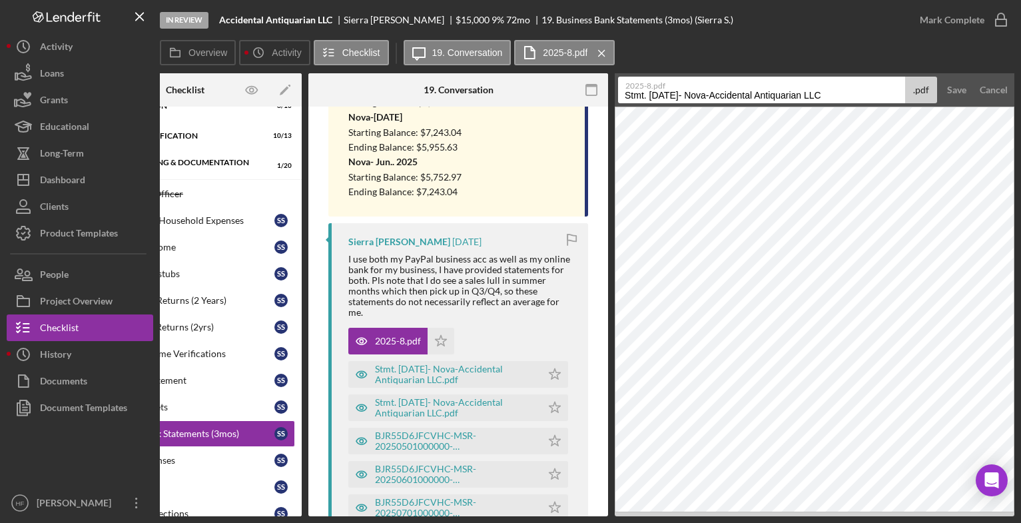
drag, startPoint x: 665, startPoint y: 94, endPoint x: 651, endPoint y: 94, distance: 14.0
click at [651, 94] on input "Stmt. [DATE]- Nova-Accidental Antiquarian LLC" at bounding box center [761, 90] width 287 height 27
type input "Stmt. [DATE]- Nova-Accidental Antiquarian LLC"
click at [958, 95] on div "Save" at bounding box center [956, 90] width 19 height 27
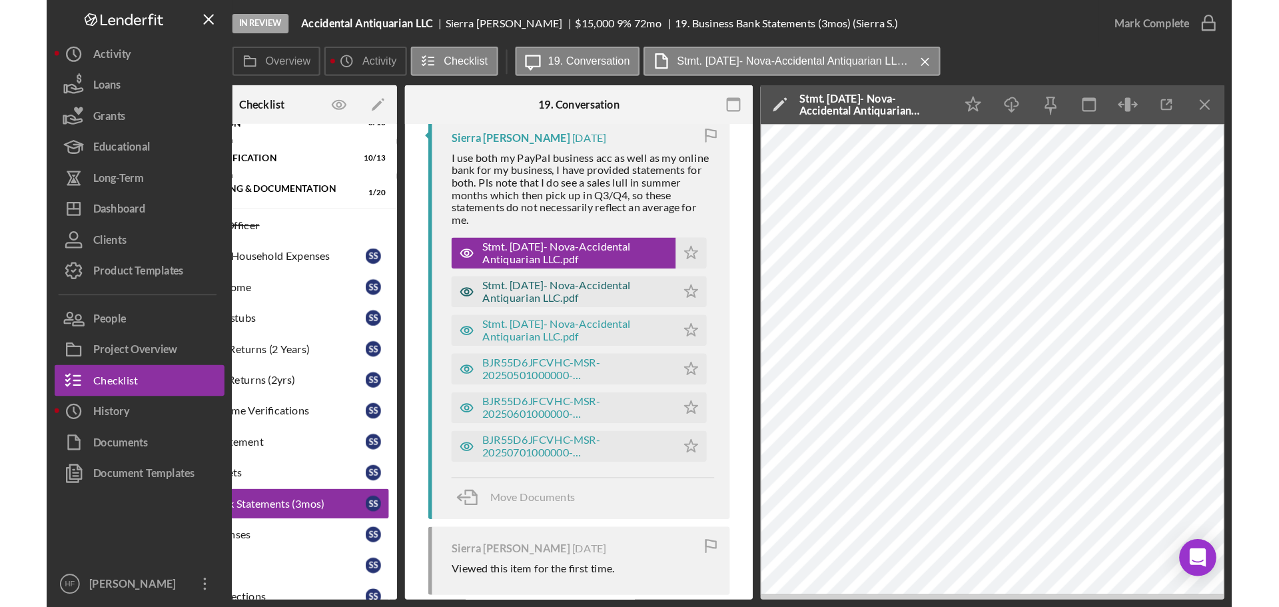
scroll to position [466, 0]
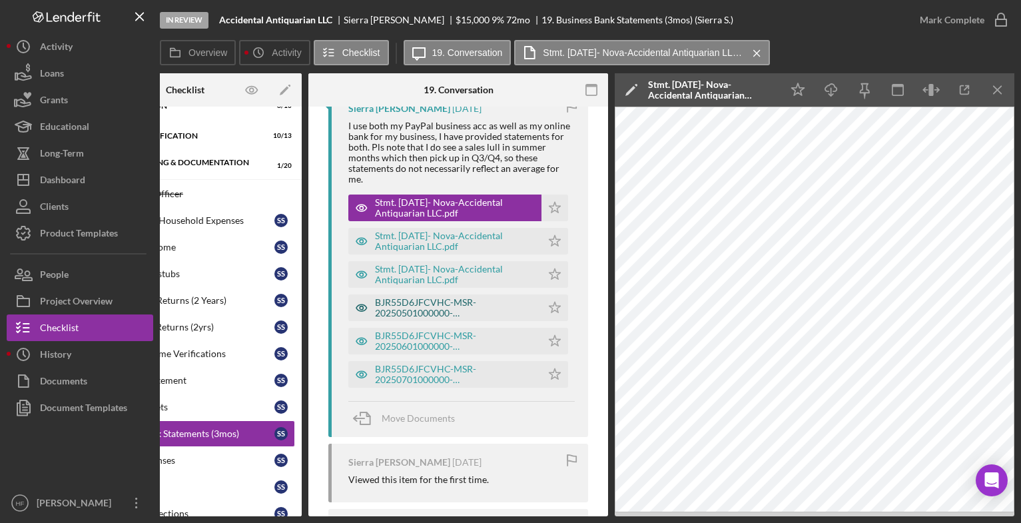
click at [450, 307] on div "BJR55D6JFCVHC-MSR-20250501000000-20250531235959.PDF" at bounding box center [455, 307] width 160 height 21
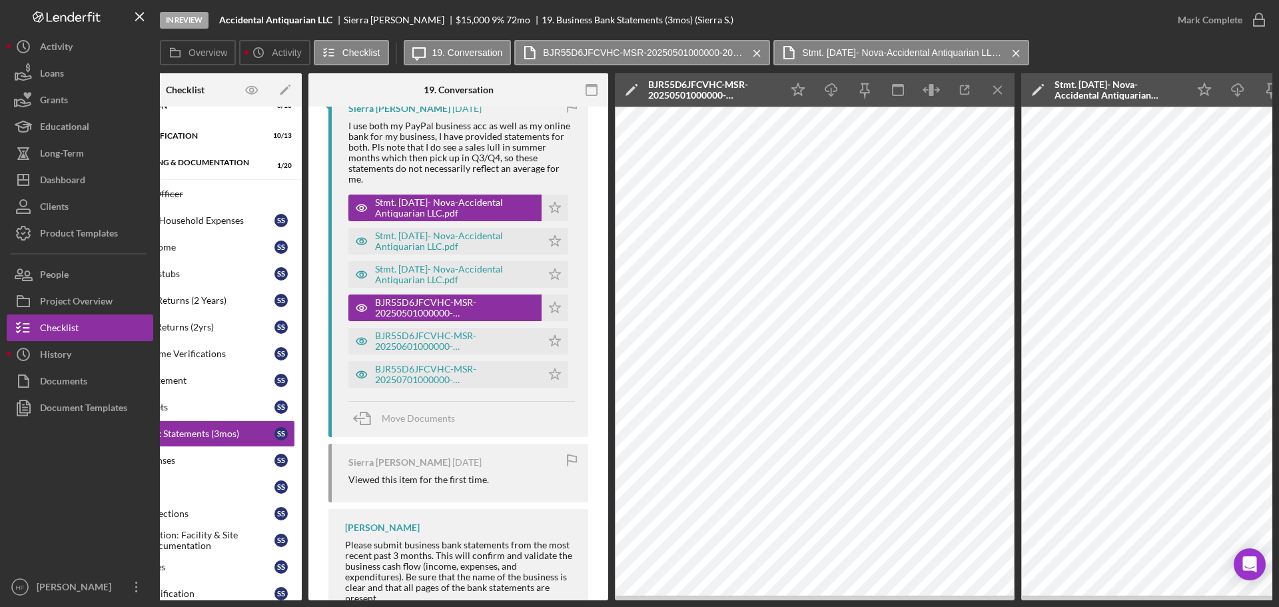
click at [635, 88] on polygon at bounding box center [630, 91] width 10 height 10
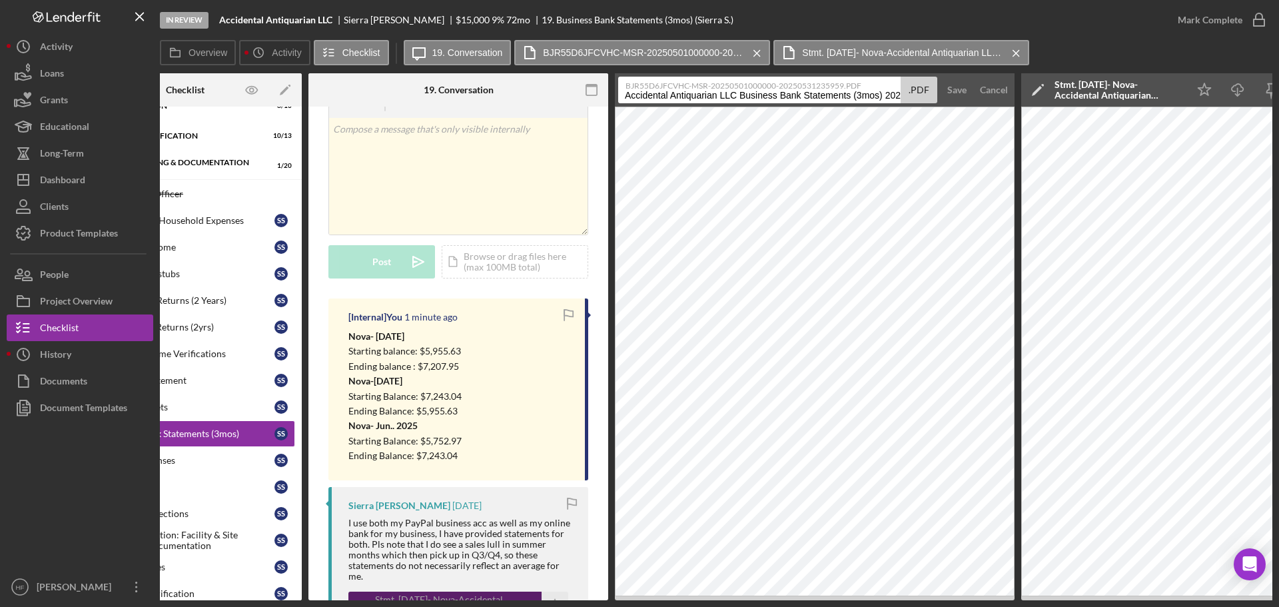
scroll to position [67, 0]
click at [481, 164] on div "v Color teal Color pink Remove color Add row above Add row below Add column bef…" at bounding box center [458, 179] width 258 height 117
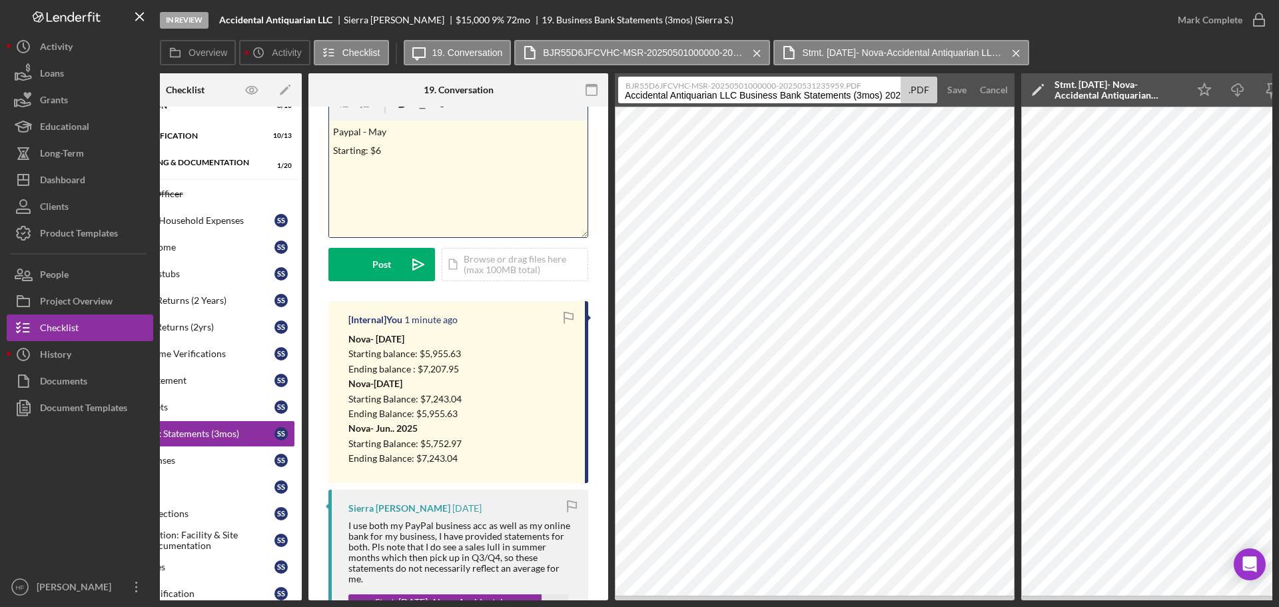
click at [398, 160] on div "v Color teal Color pink Remove color Add row above Add row below Add column bef…" at bounding box center [458, 179] width 258 height 117
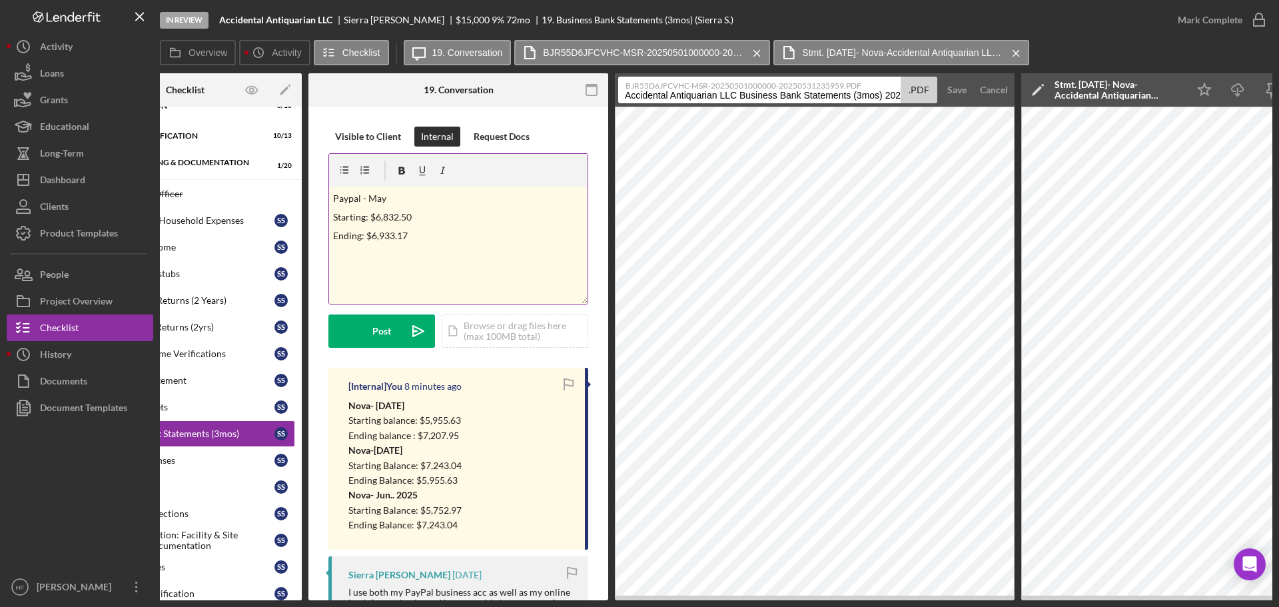
click at [396, 200] on p "Paypal - May" at bounding box center [458, 198] width 251 height 15
drag, startPoint x: 432, startPoint y: 200, endPoint x: 304, endPoint y: 198, distance: 127.9
click at [304, 200] on div "Overview Internal Workflow Stage In Review Icon/Dropdown Arrow Archive (can una…" at bounding box center [716, 336] width 1112 height 527
click at [403, 169] on icon "button" at bounding box center [402, 170] width 7 height 7
click at [436, 246] on div "v Color teal Color pink Remove color Add row above Add row below Add column bef…" at bounding box center [458, 245] width 258 height 117
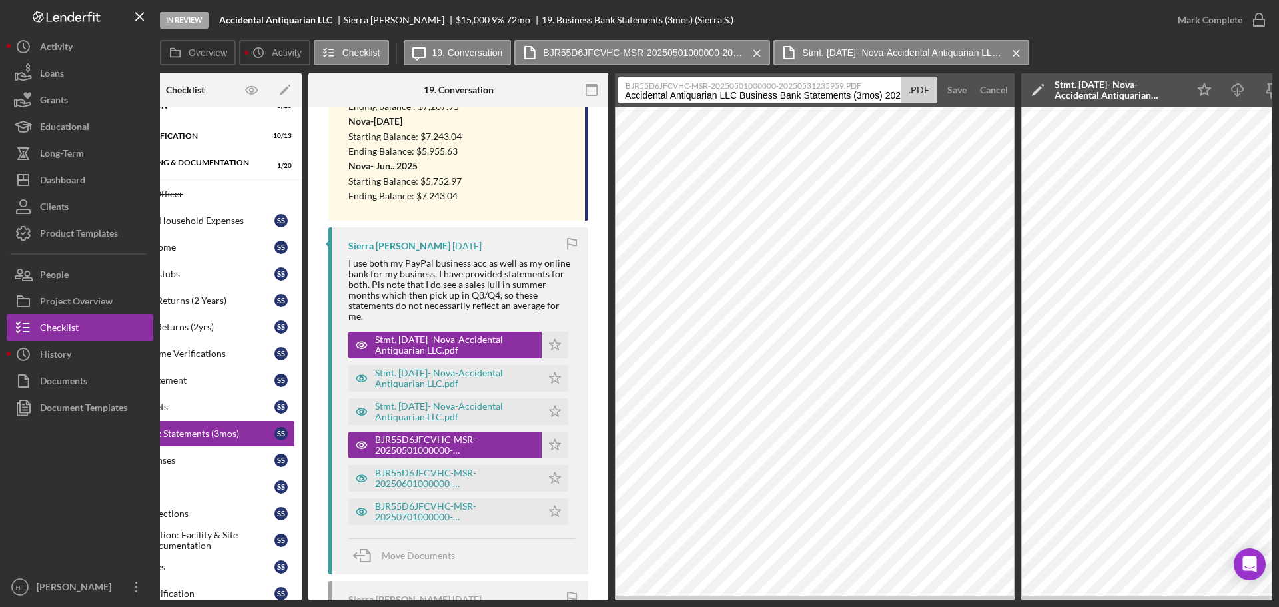
scroll to position [330, 0]
click at [450, 480] on div "BJR55D6JFCVHC-MSR-20250601000000-20250630235959.PDF" at bounding box center [455, 477] width 160 height 21
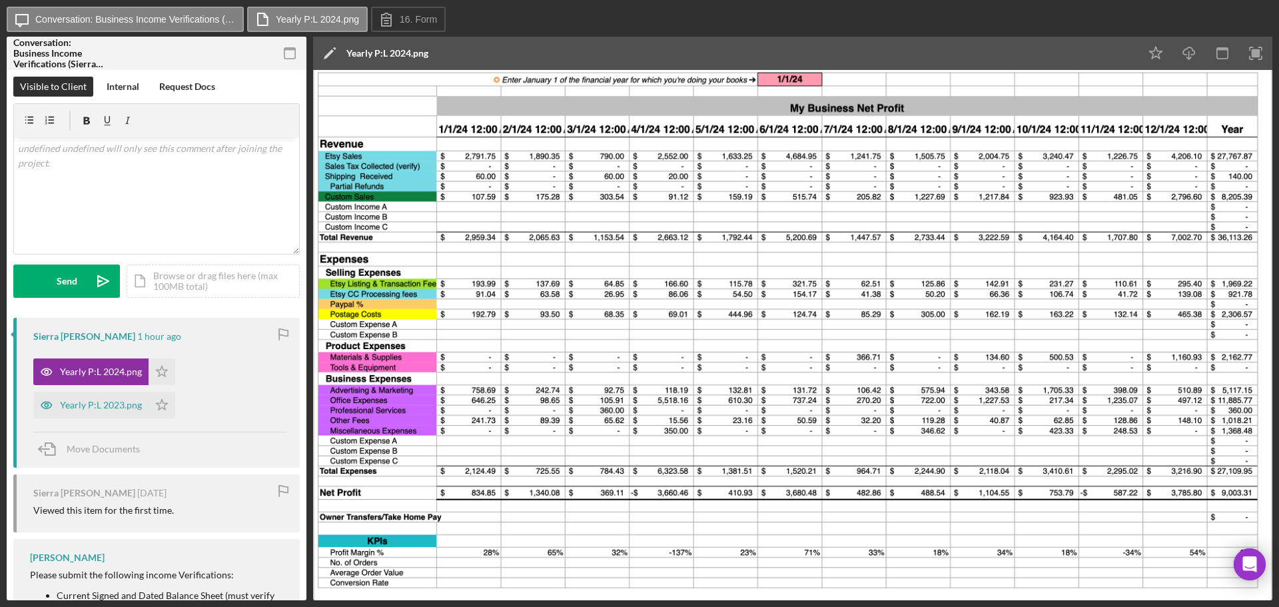
click at [363, 255] on img at bounding box center [792, 335] width 959 height 530
click at [379, 305] on img at bounding box center [792, 335] width 959 height 530
click at [192, 378] on div "Yearly P:L 2024.png Icon/Star Yearly P:L 2023.png Icon/Star" at bounding box center [159, 385] width 253 height 67
